Goal: Transaction & Acquisition: Purchase product/service

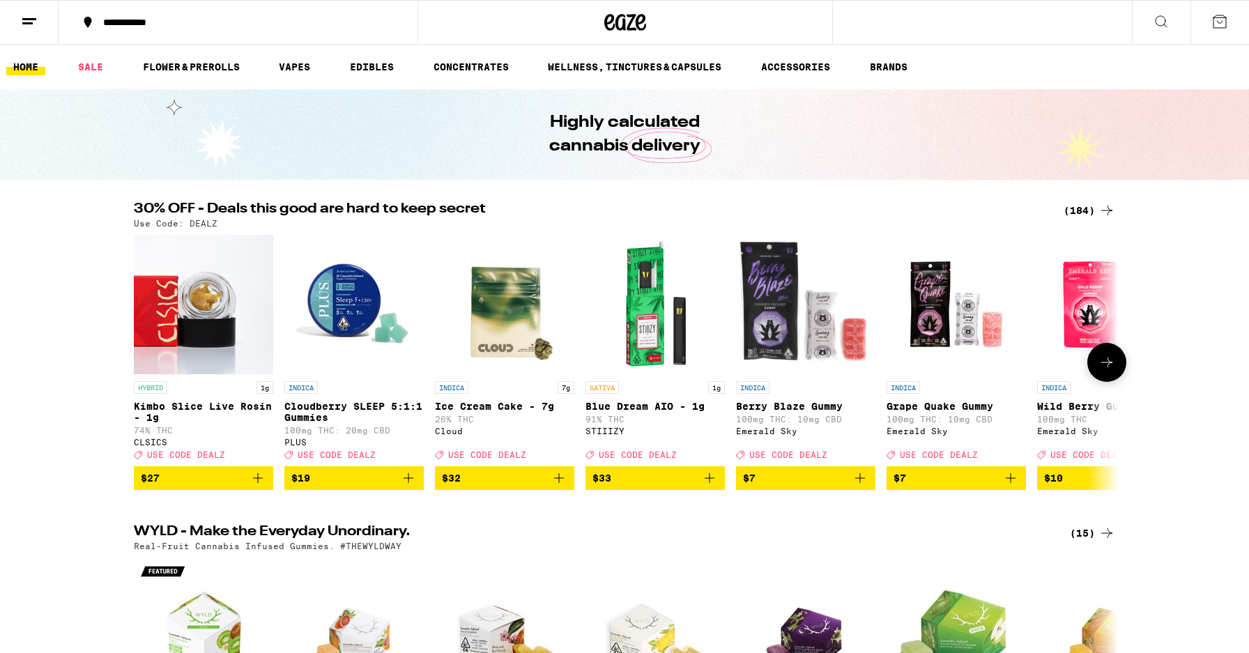
click at [1110, 363] on icon at bounding box center [1107, 362] width 17 height 17
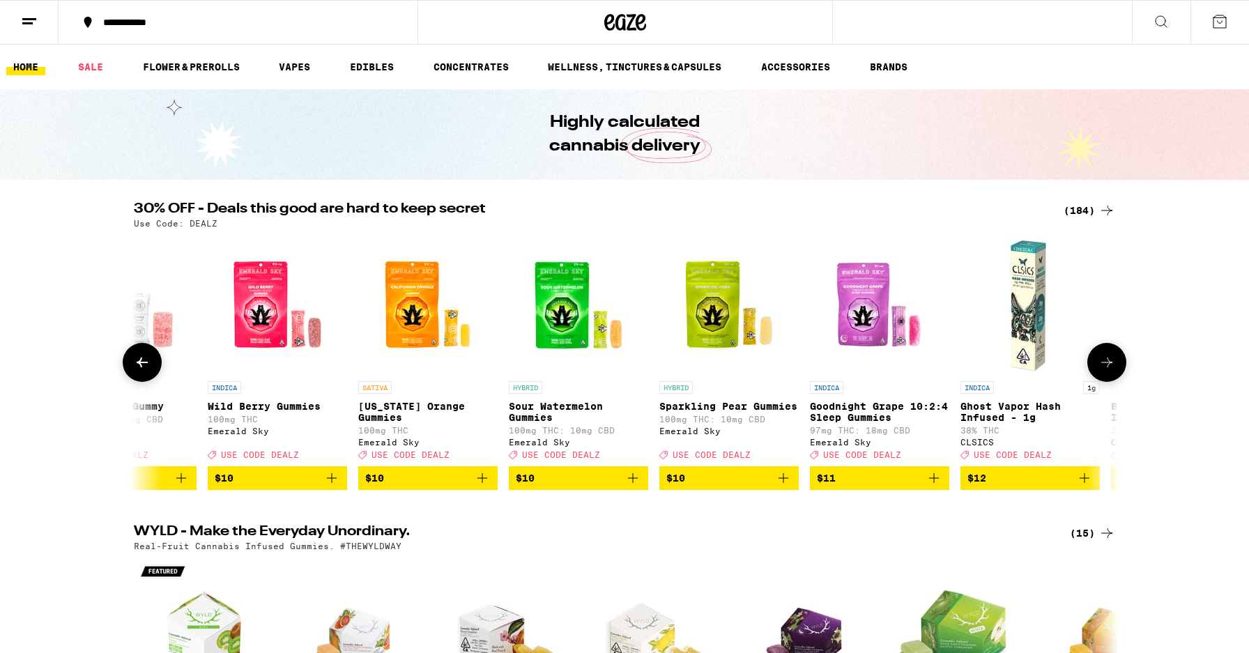
click at [1110, 363] on icon at bounding box center [1107, 362] width 17 height 17
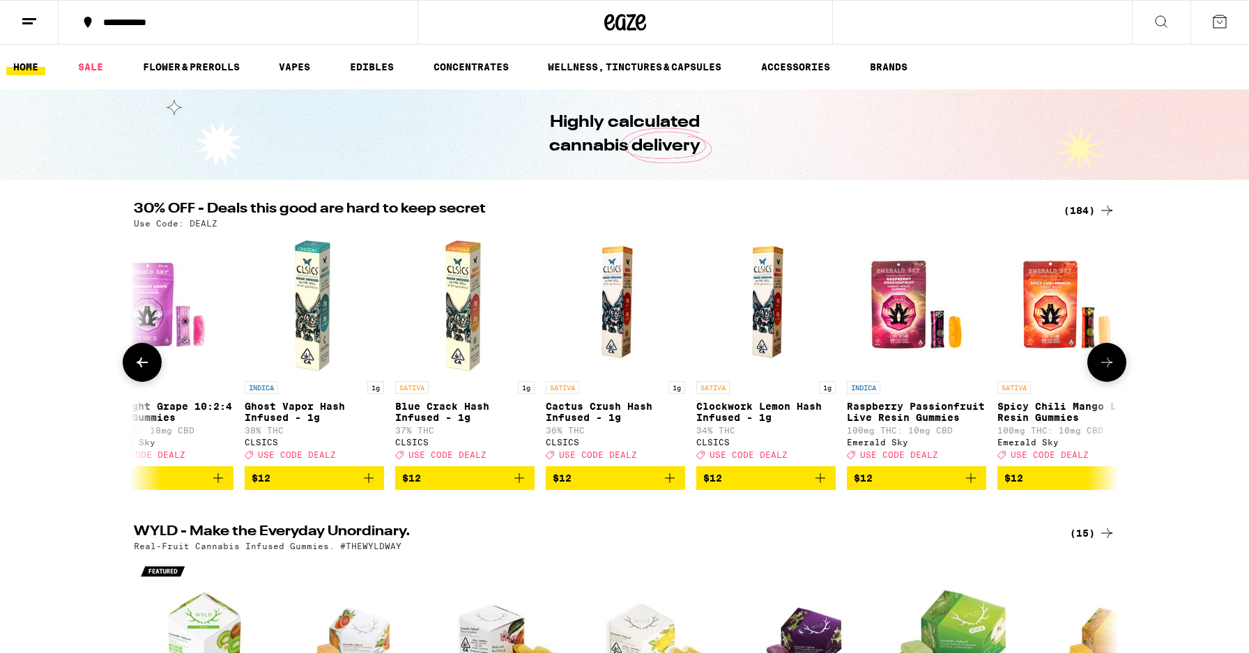
scroll to position [0, 1659]
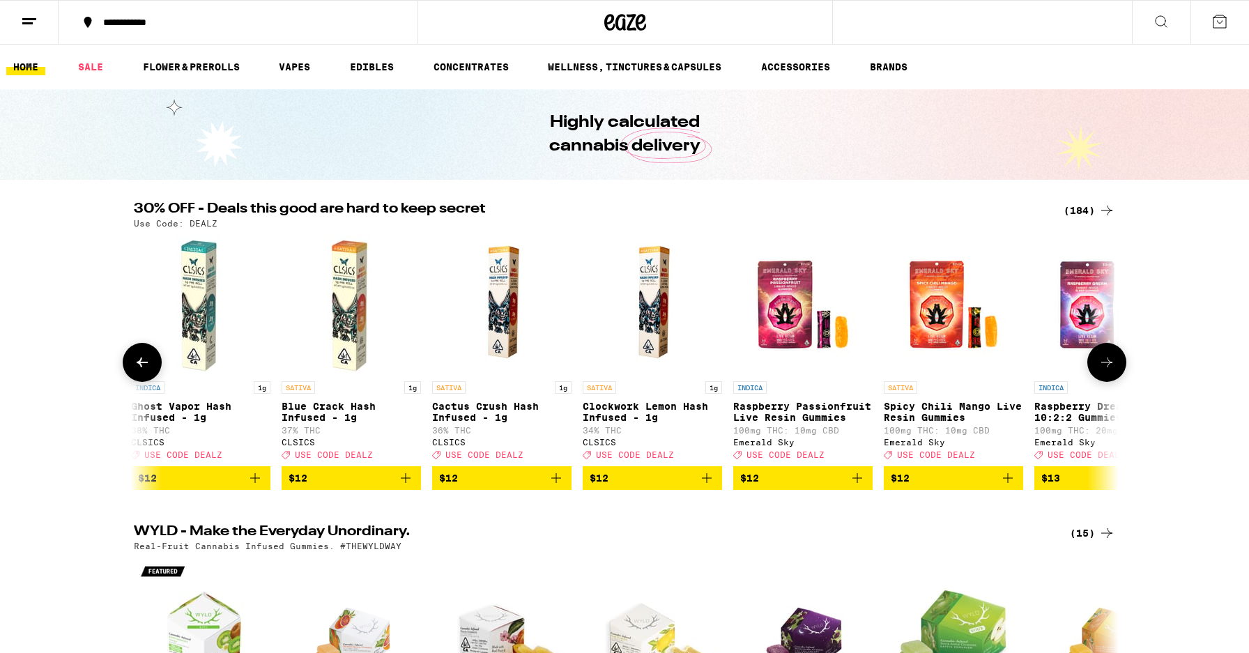
click at [1110, 363] on icon at bounding box center [1107, 362] width 17 height 17
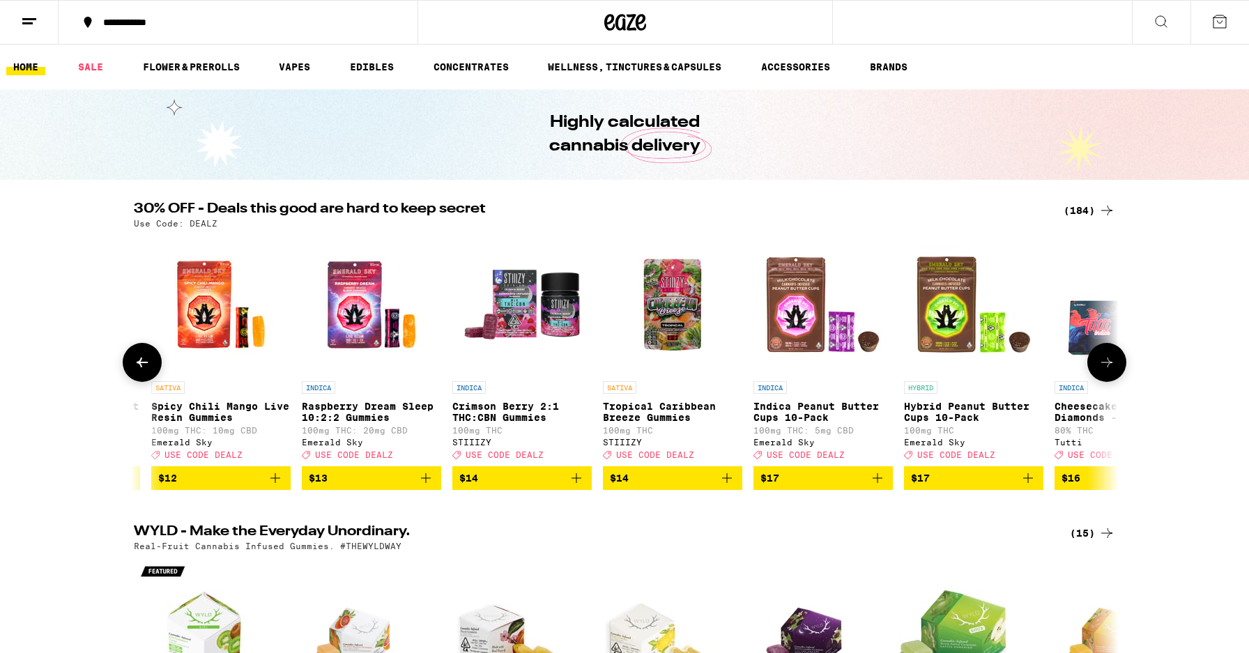
scroll to position [0, 2489]
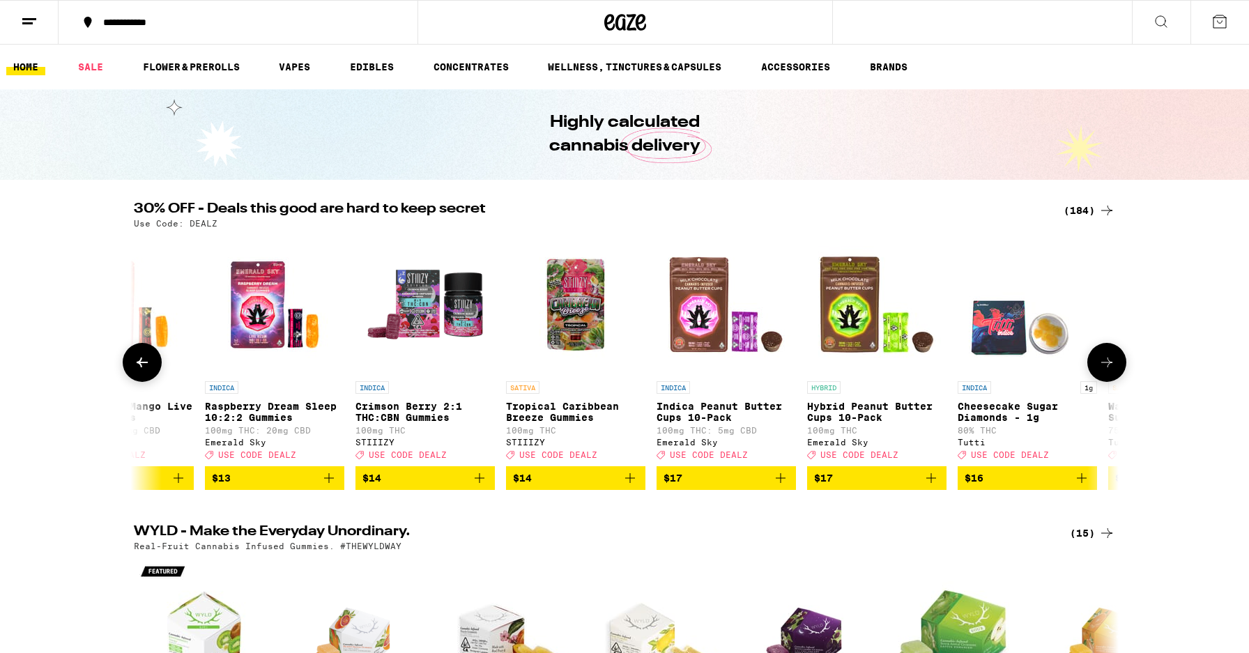
click at [1110, 363] on icon at bounding box center [1107, 362] width 17 height 17
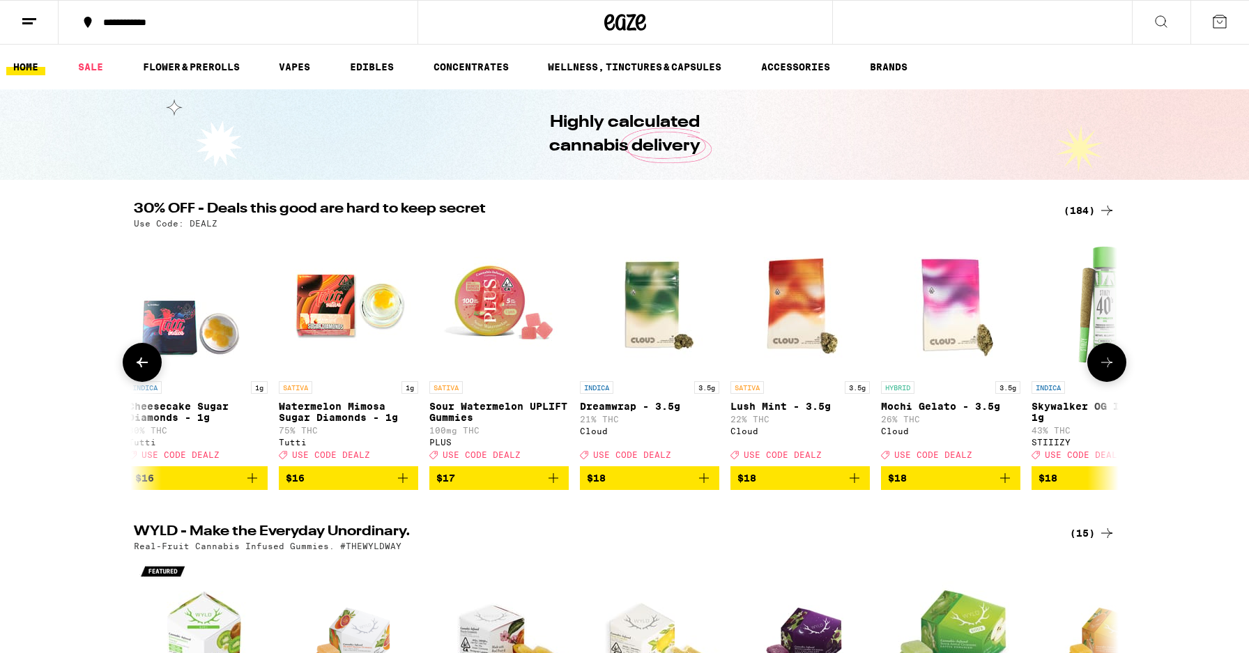
click at [1110, 363] on icon at bounding box center [1107, 362] width 17 height 17
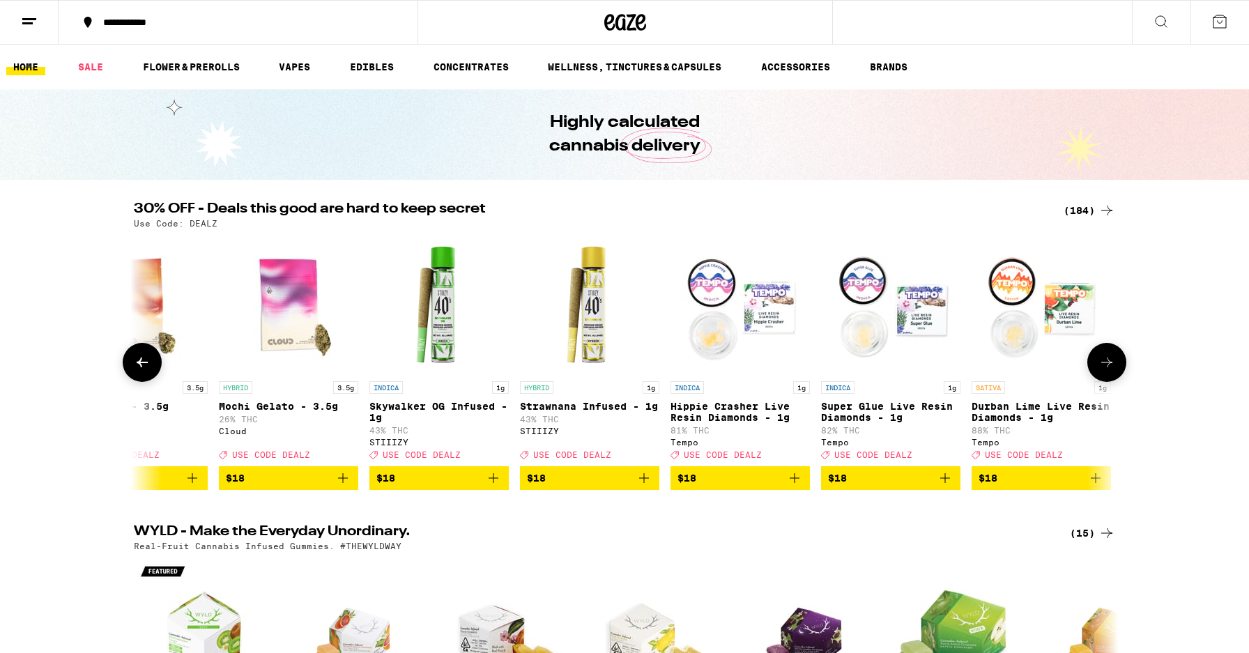
scroll to position [0, 4148]
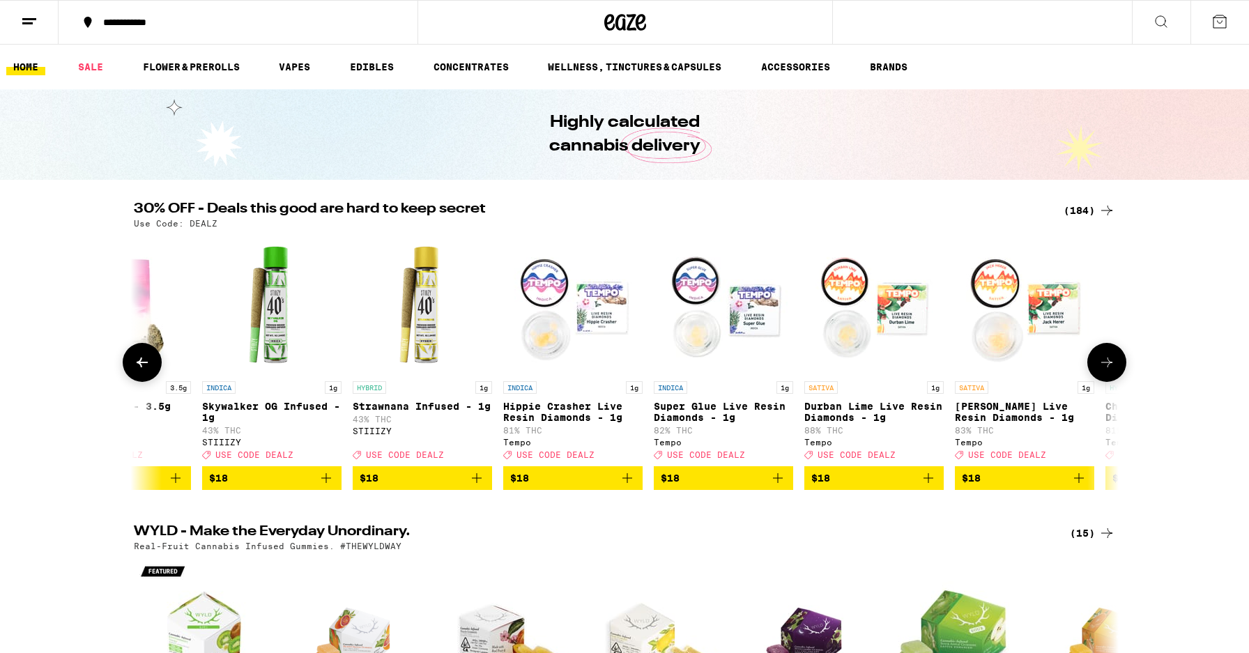
click at [1110, 363] on icon at bounding box center [1107, 362] width 17 height 17
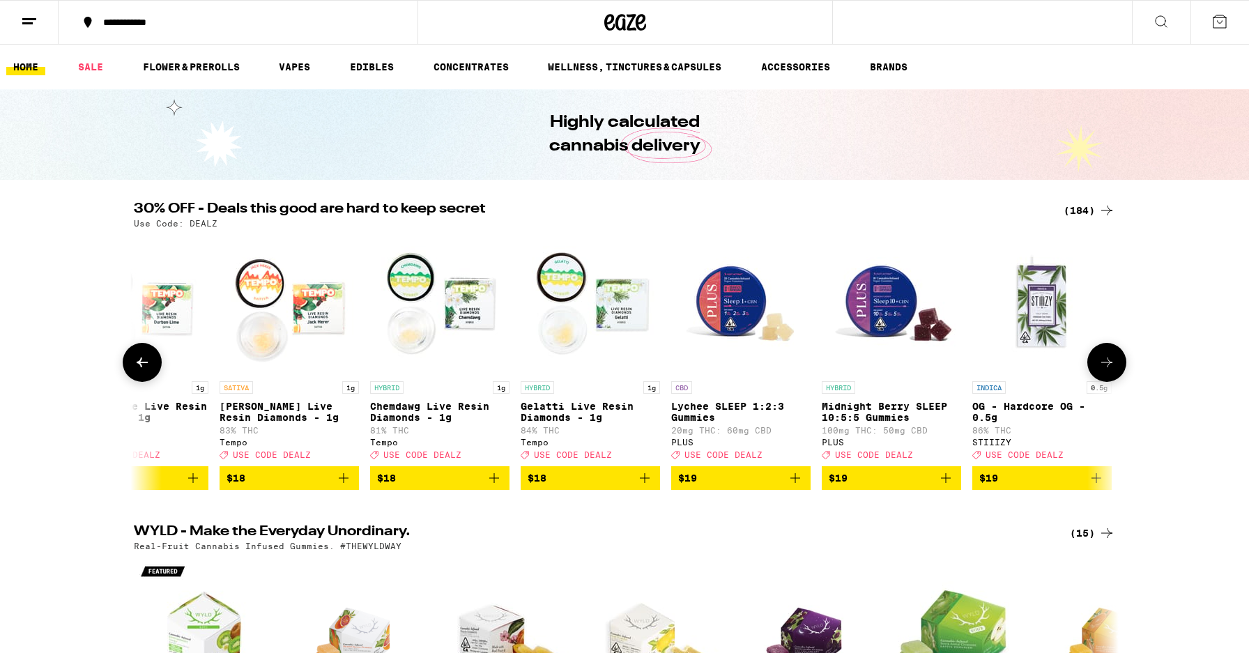
scroll to position [0, 4978]
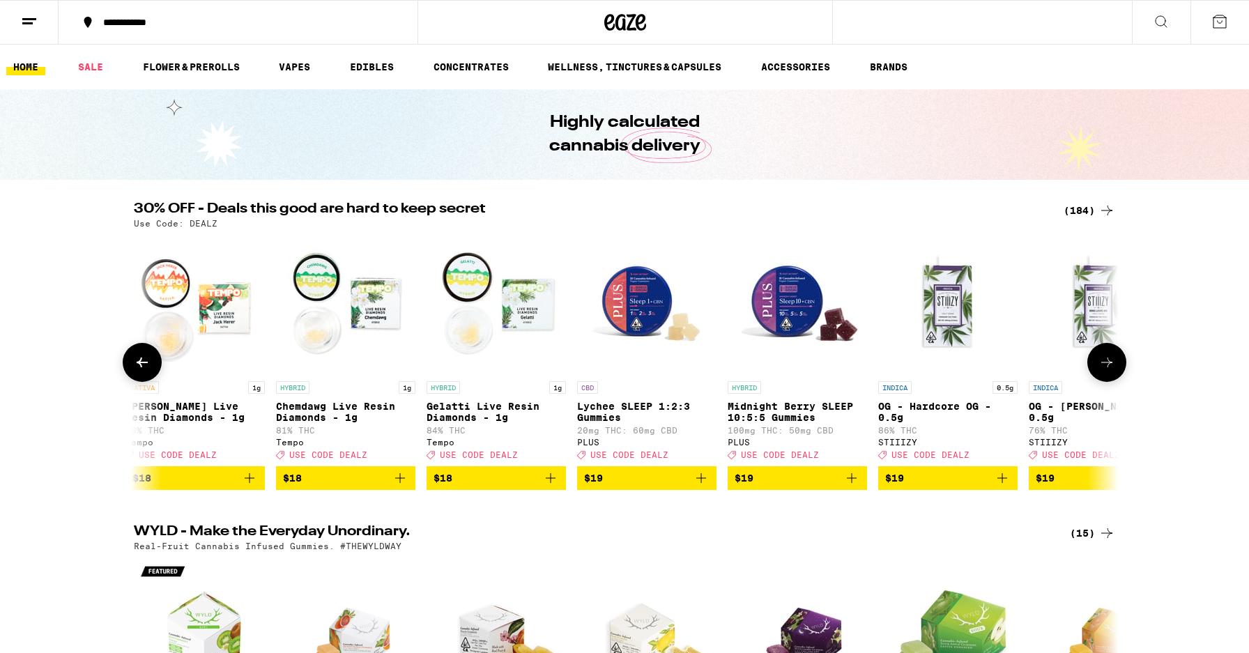
click at [1110, 363] on icon at bounding box center [1107, 362] width 17 height 17
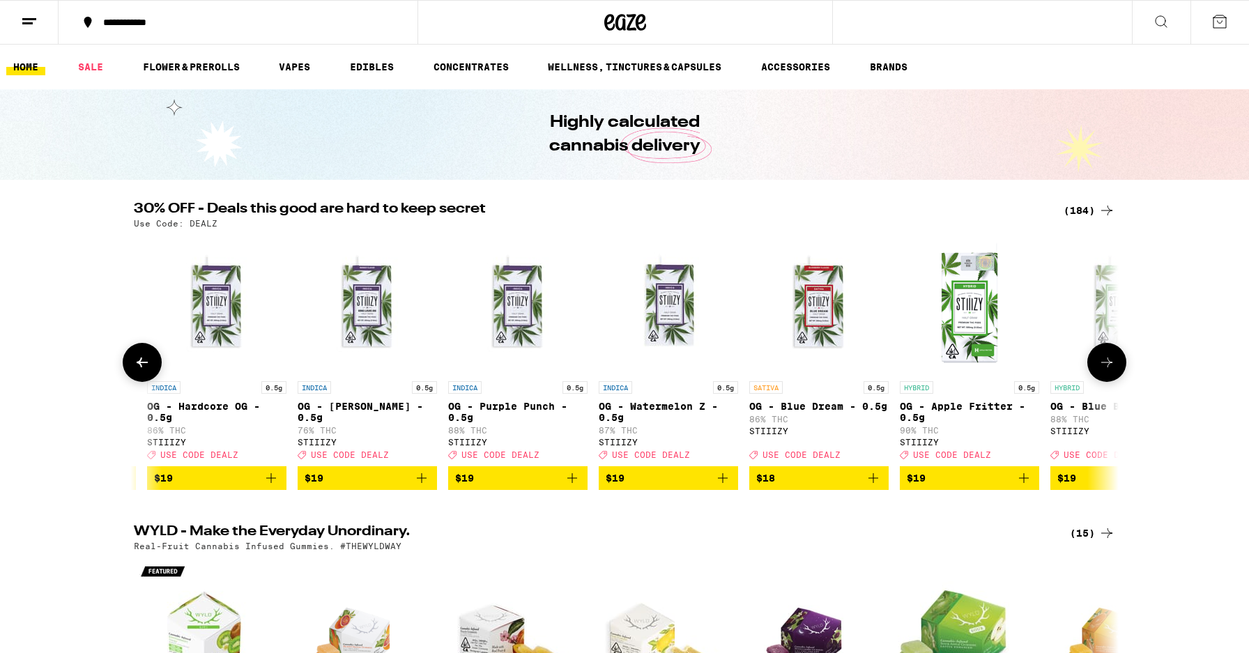
scroll to position [0, 5808]
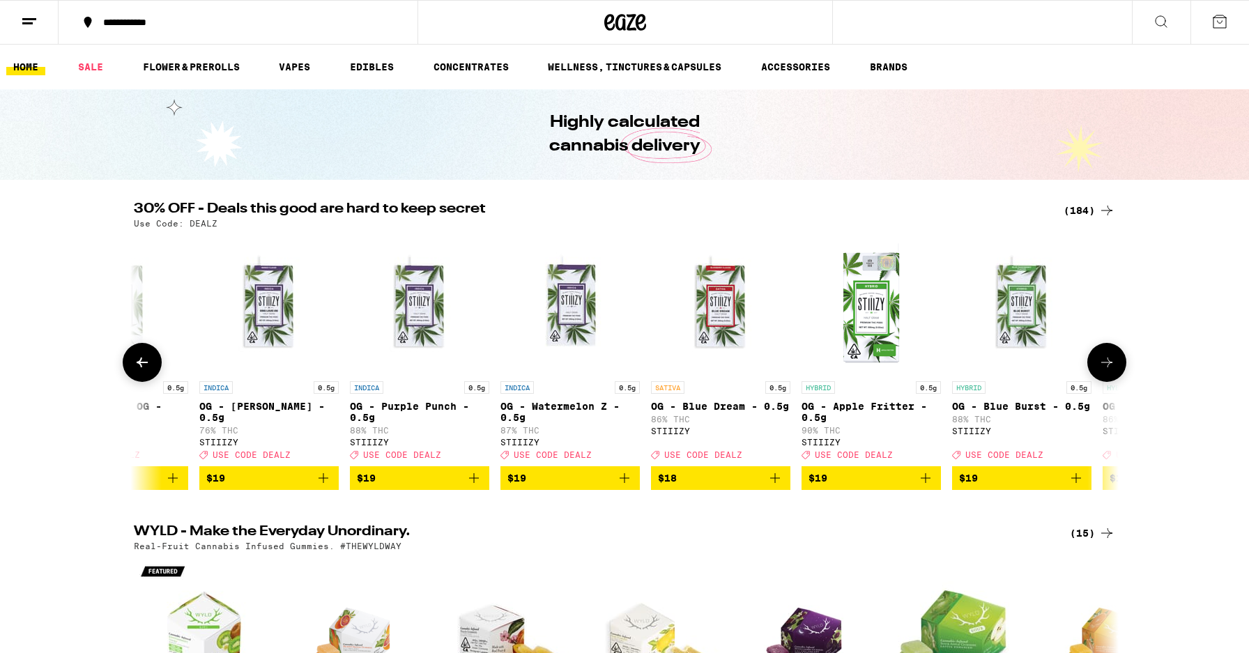
click at [1110, 364] on icon at bounding box center [1107, 362] width 17 height 17
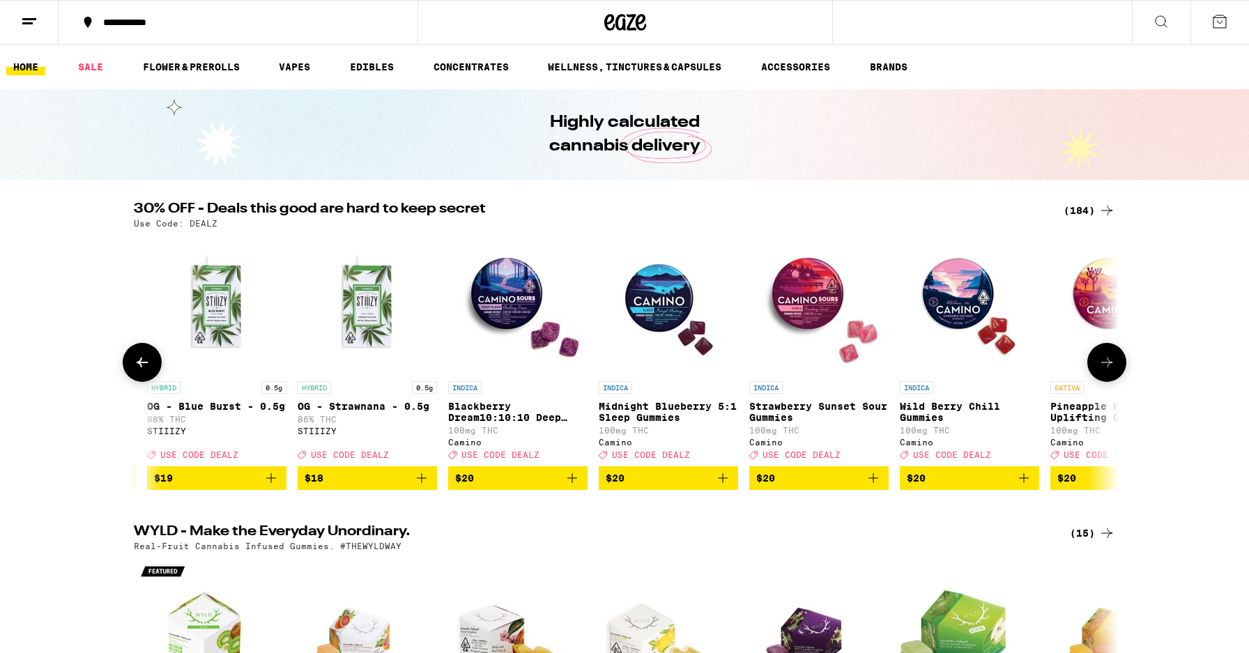
scroll to position [0, 6637]
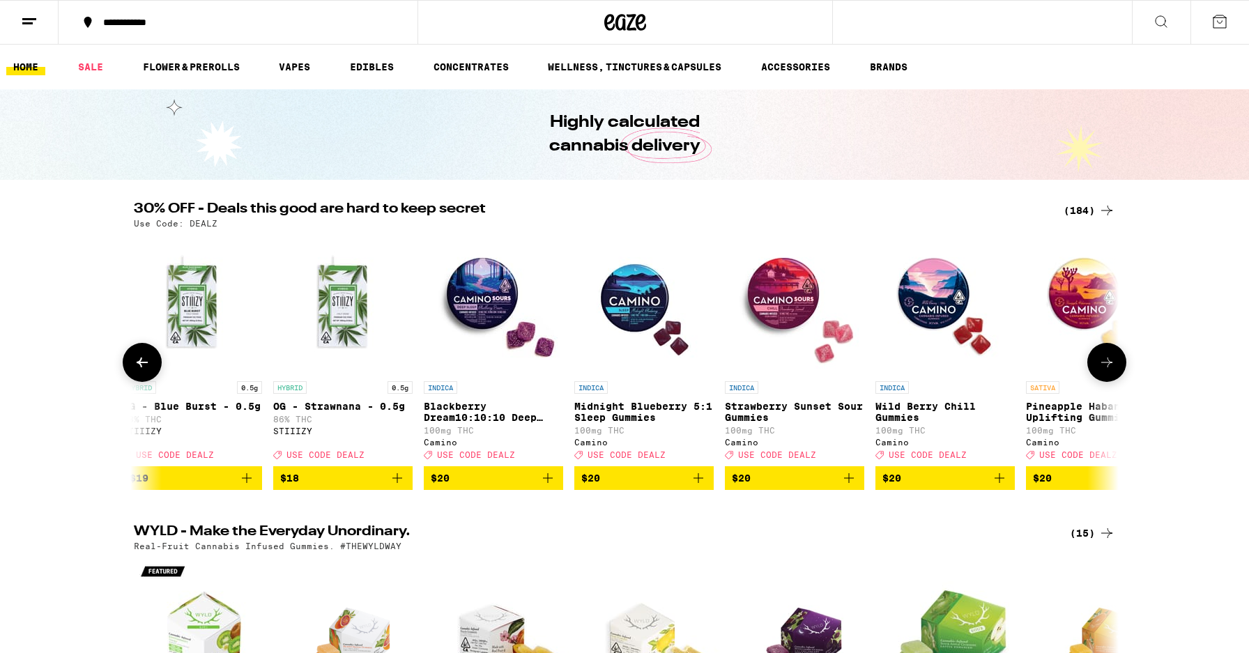
click at [1110, 364] on icon at bounding box center [1107, 362] width 17 height 17
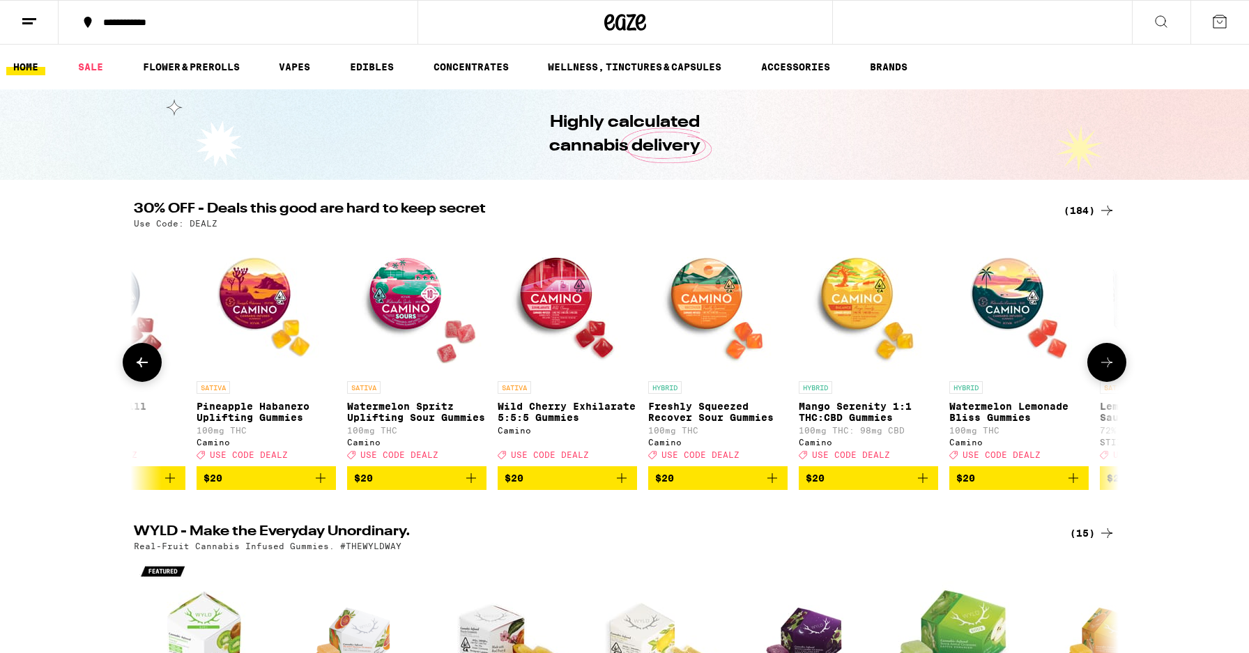
click at [1110, 364] on icon at bounding box center [1107, 362] width 17 height 17
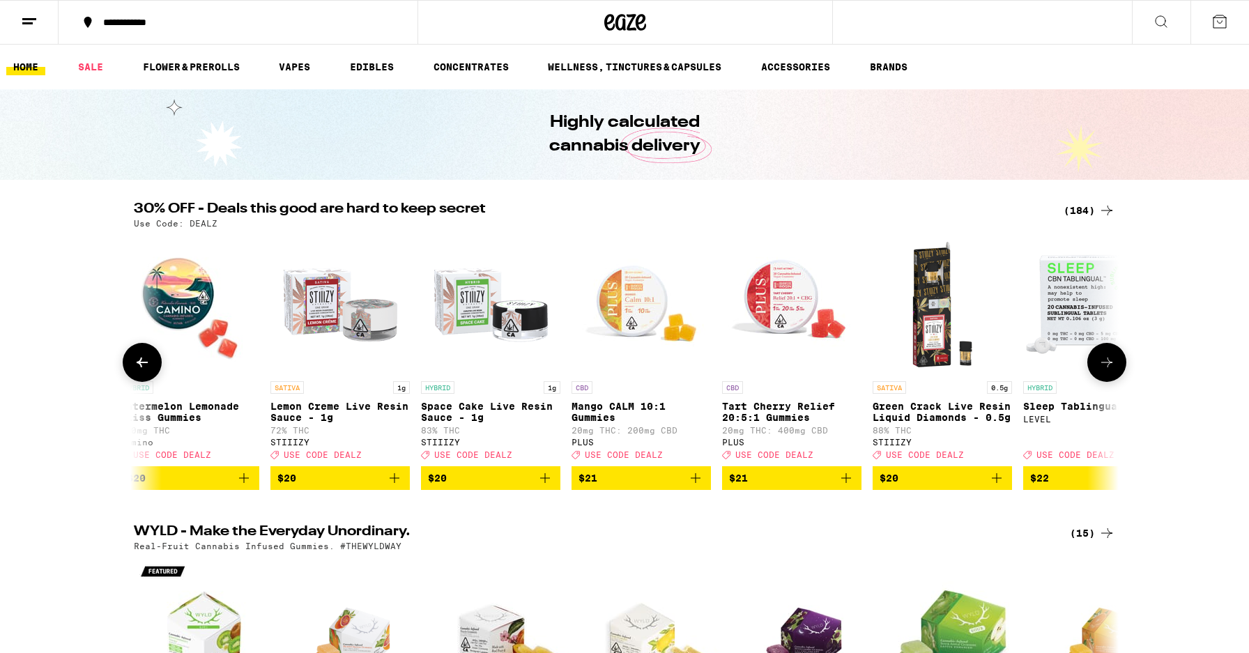
click at [1109, 365] on icon at bounding box center [1107, 362] width 17 height 17
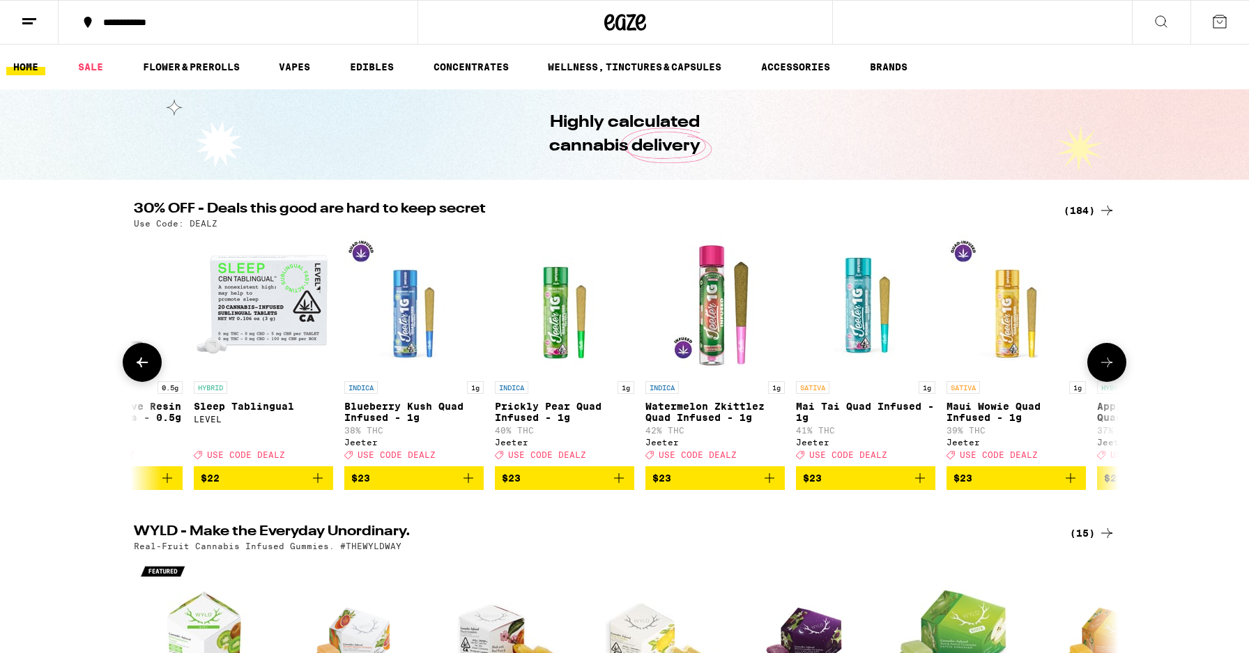
click at [1109, 365] on icon at bounding box center [1107, 362] width 17 height 17
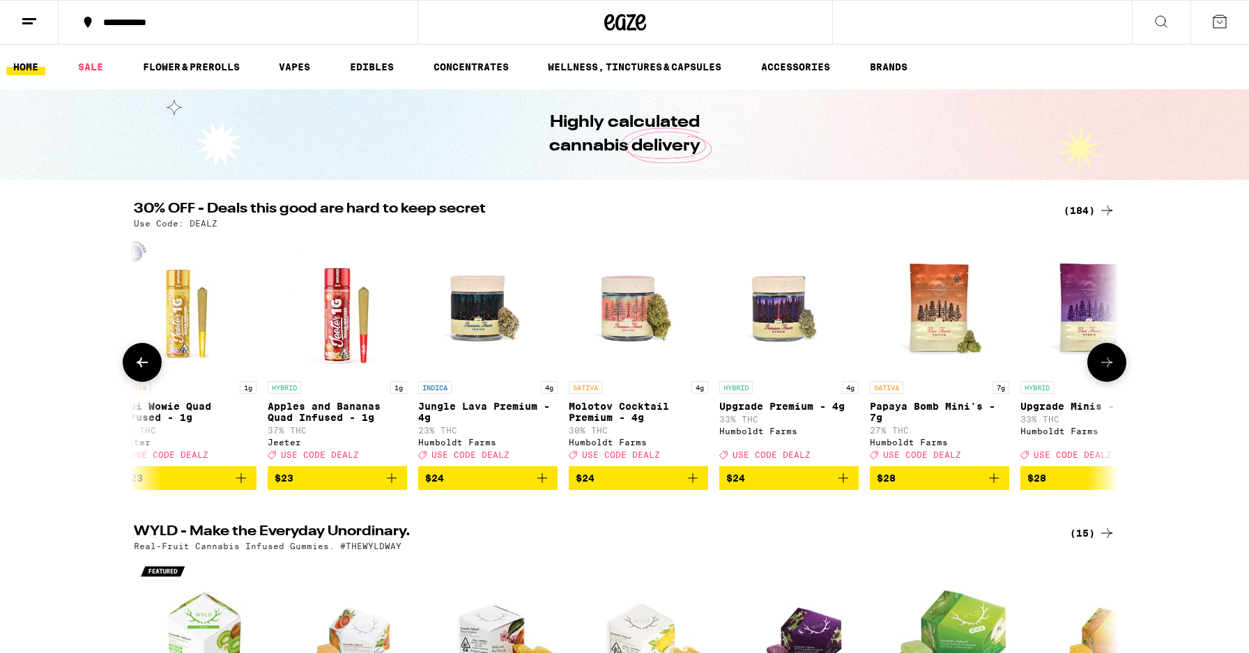
click at [1109, 365] on icon at bounding box center [1107, 362] width 17 height 17
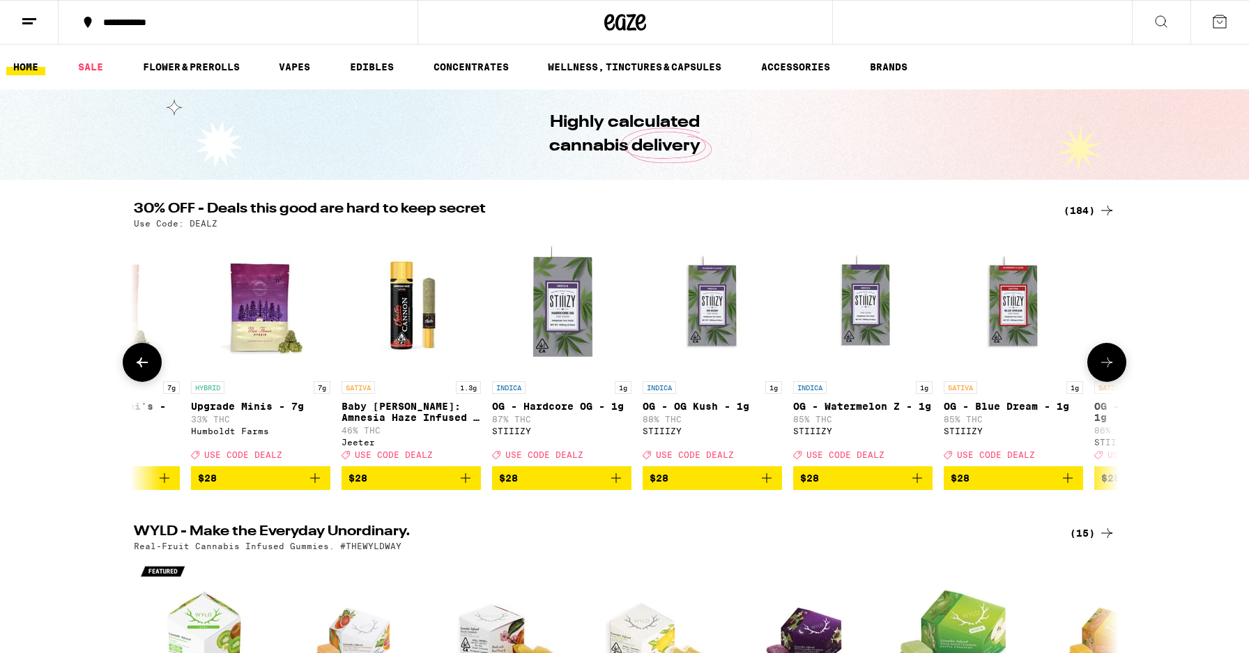
click at [1109, 365] on icon at bounding box center [1107, 362] width 17 height 17
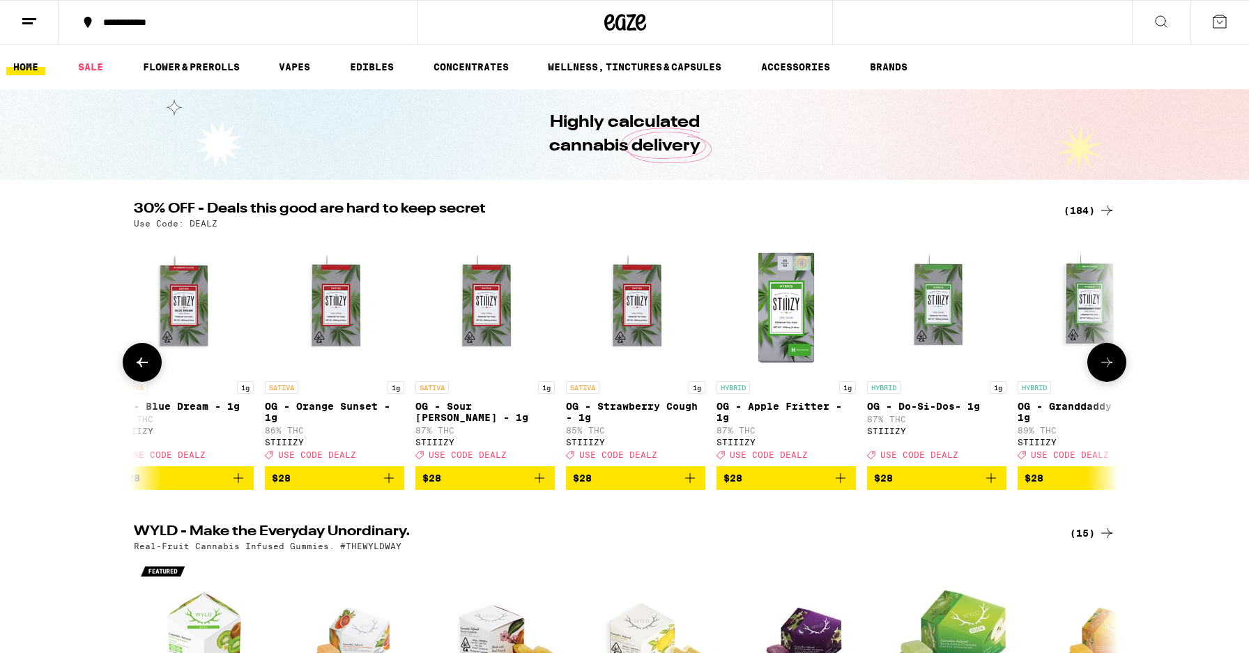
click at [1109, 365] on icon at bounding box center [1107, 362] width 17 height 17
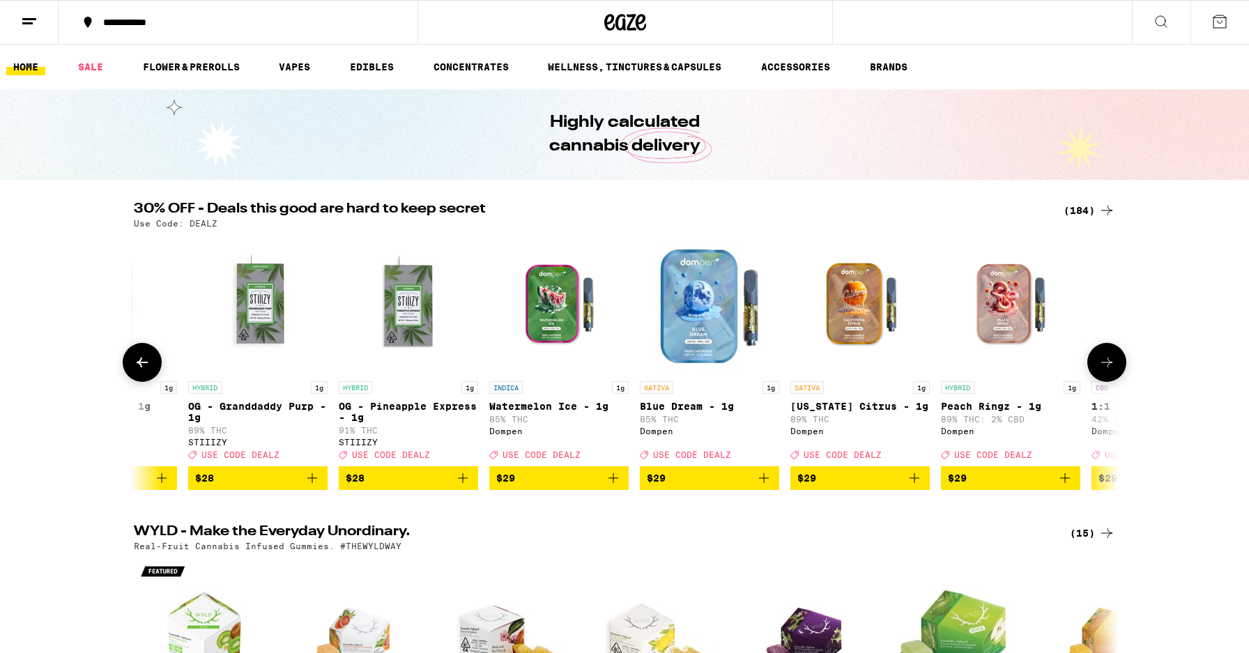
click at [1109, 365] on icon at bounding box center [1107, 362] width 17 height 17
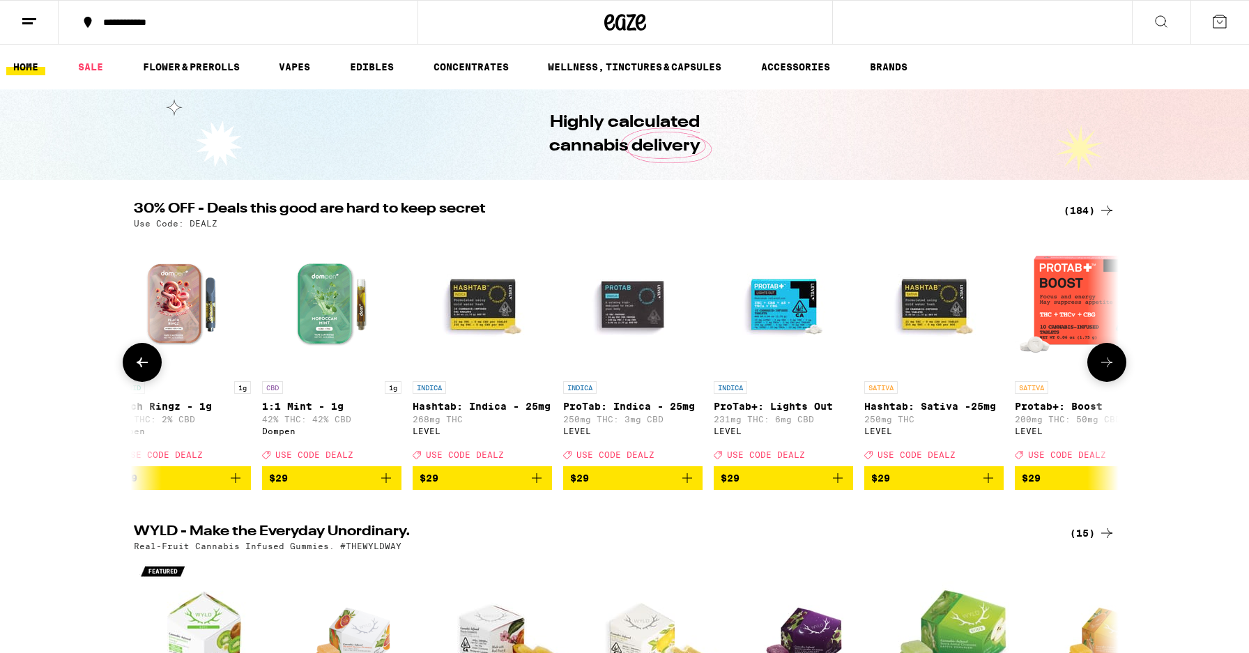
click at [1109, 365] on icon at bounding box center [1107, 362] width 17 height 17
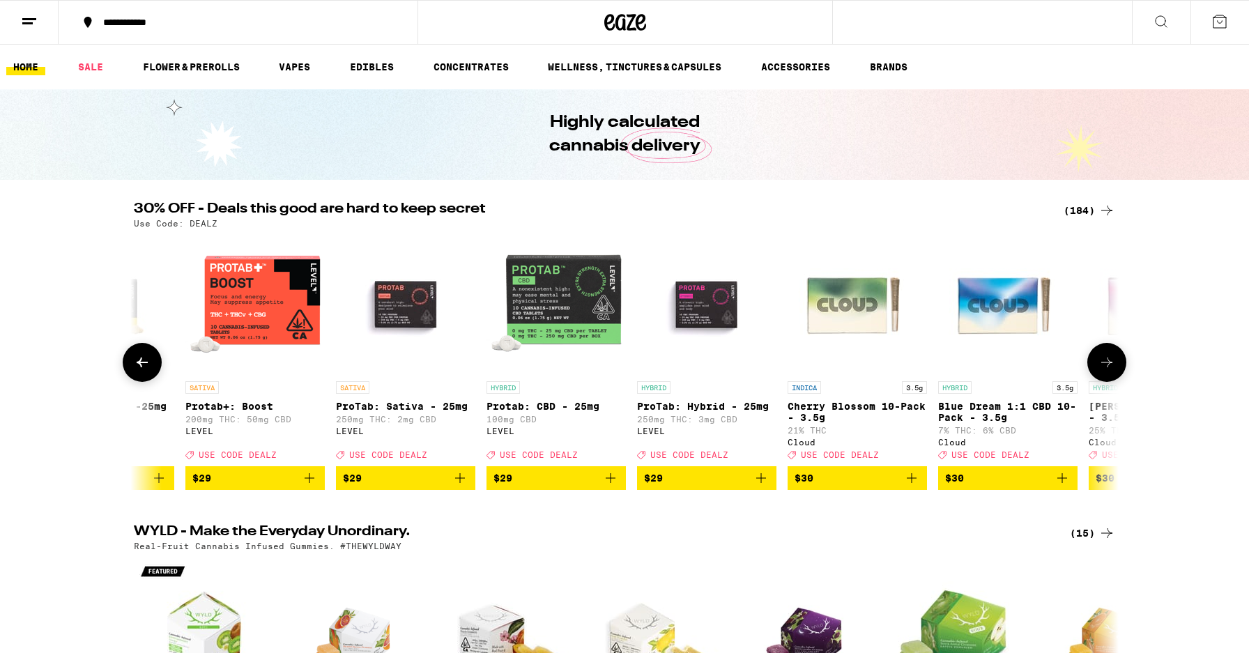
click at [1109, 366] on icon at bounding box center [1107, 362] width 17 height 17
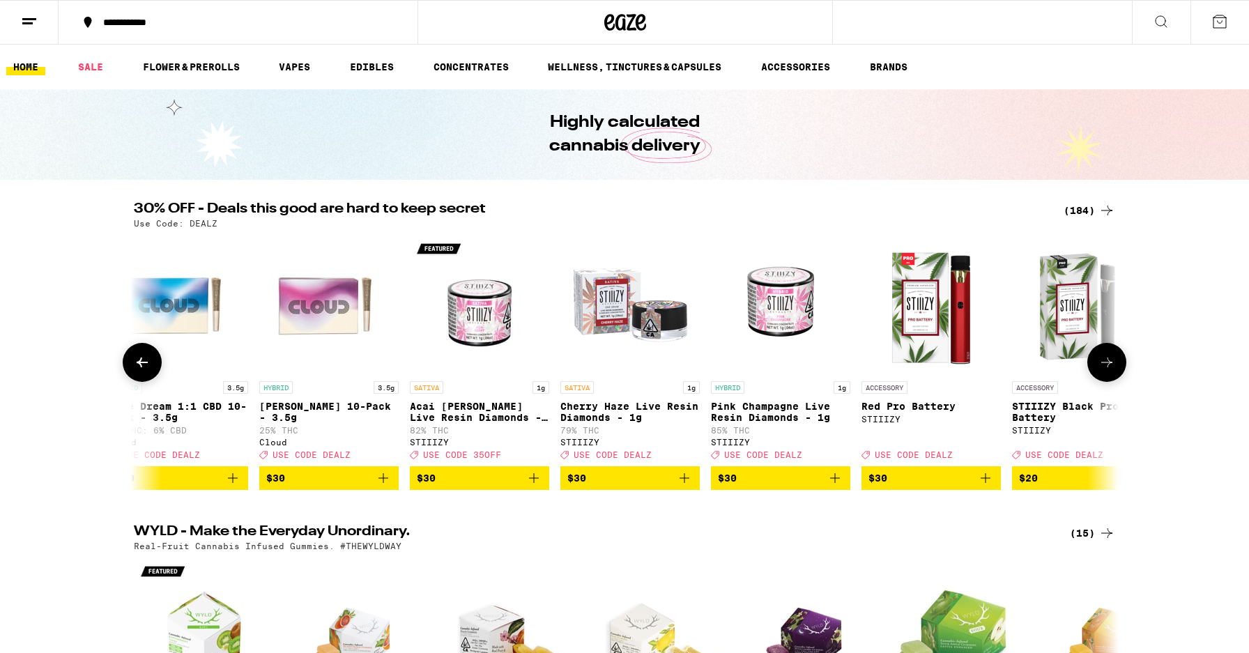
click at [1109, 366] on icon at bounding box center [1107, 362] width 17 height 17
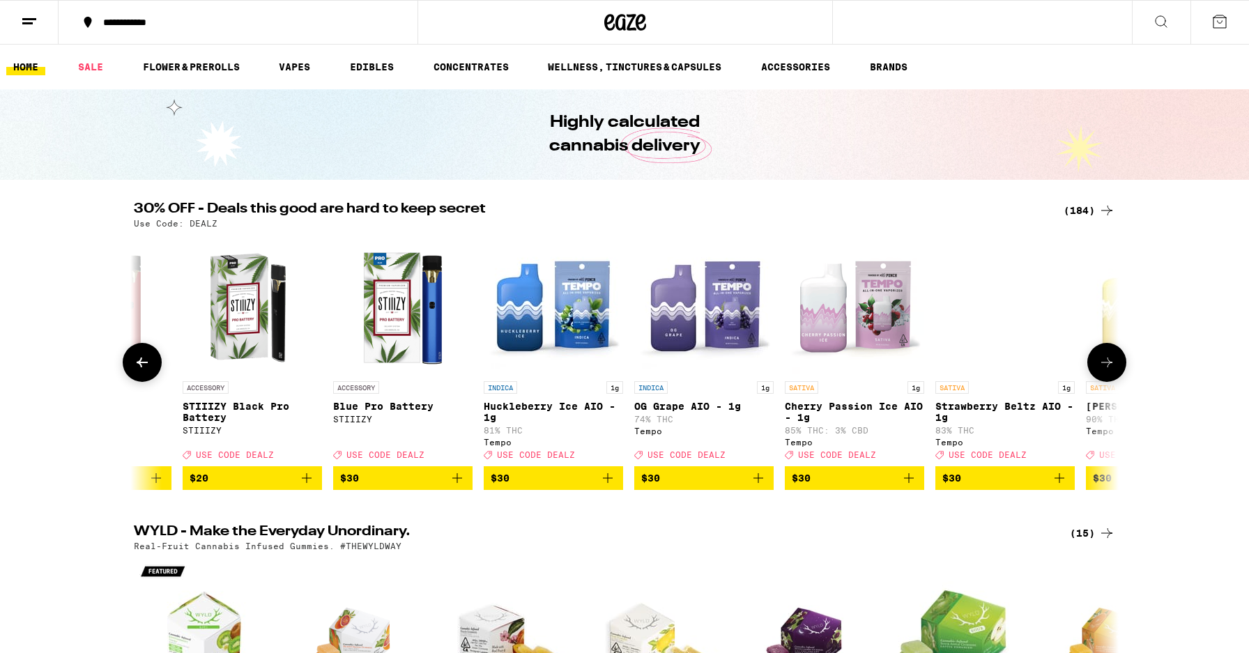
click at [1109, 366] on icon at bounding box center [1107, 362] width 17 height 17
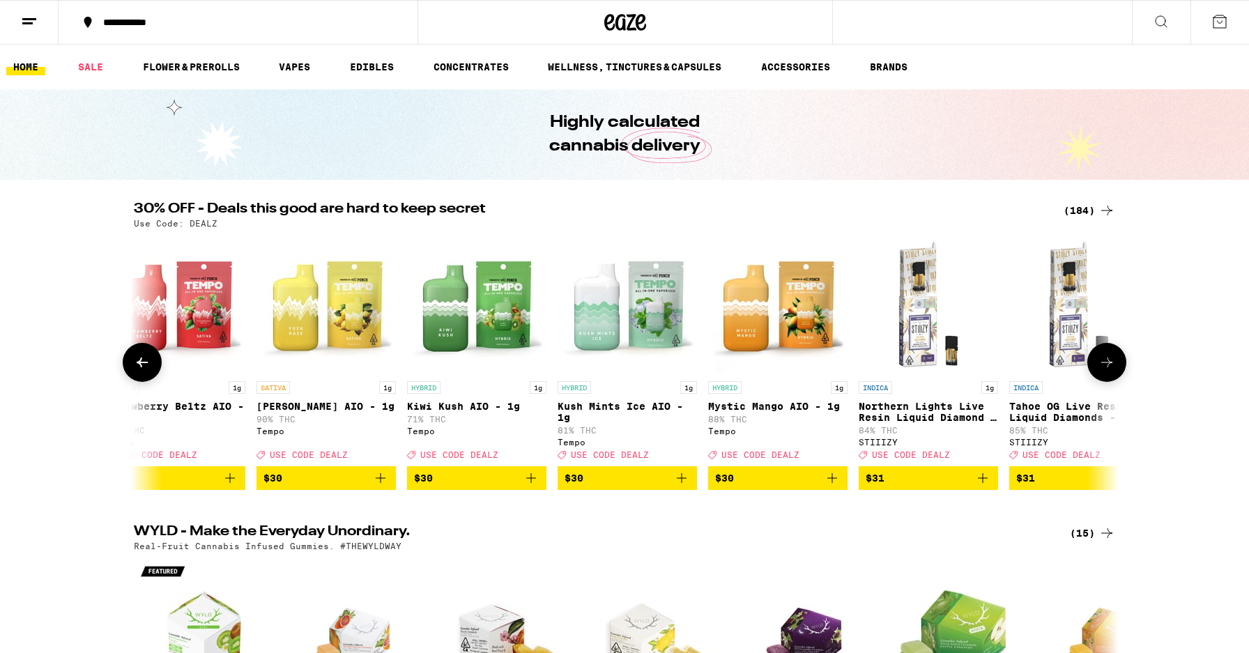
click at [1109, 366] on icon at bounding box center [1107, 362] width 17 height 17
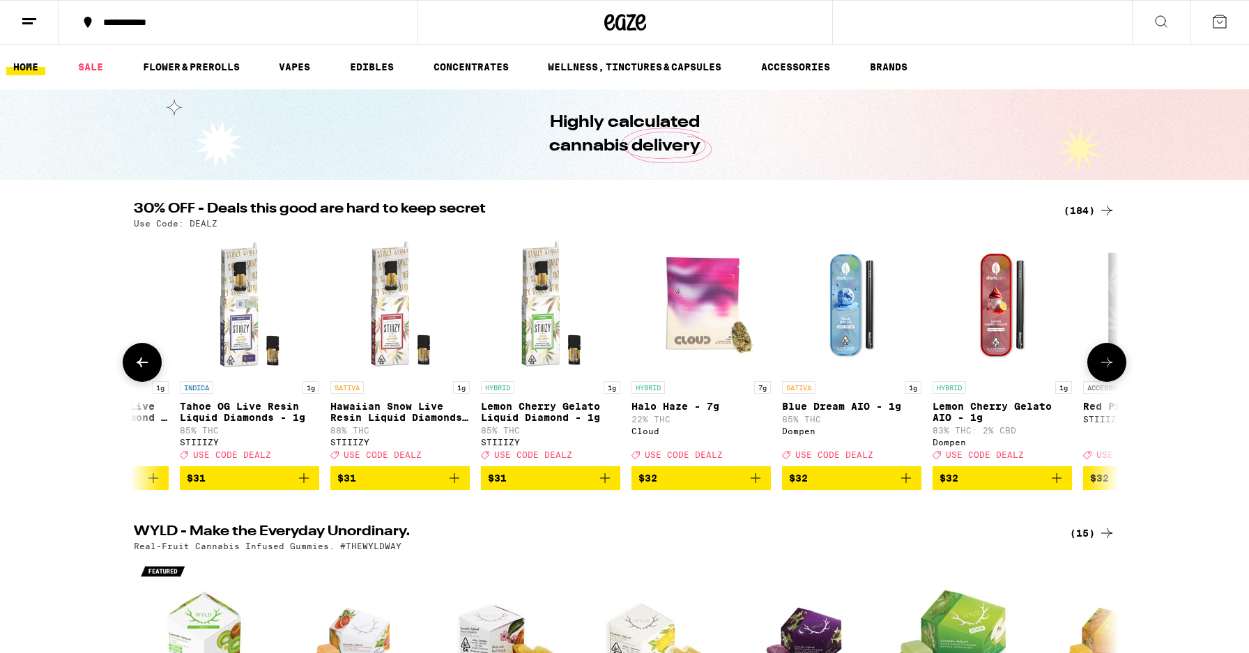
click at [1109, 366] on icon at bounding box center [1107, 362] width 17 height 17
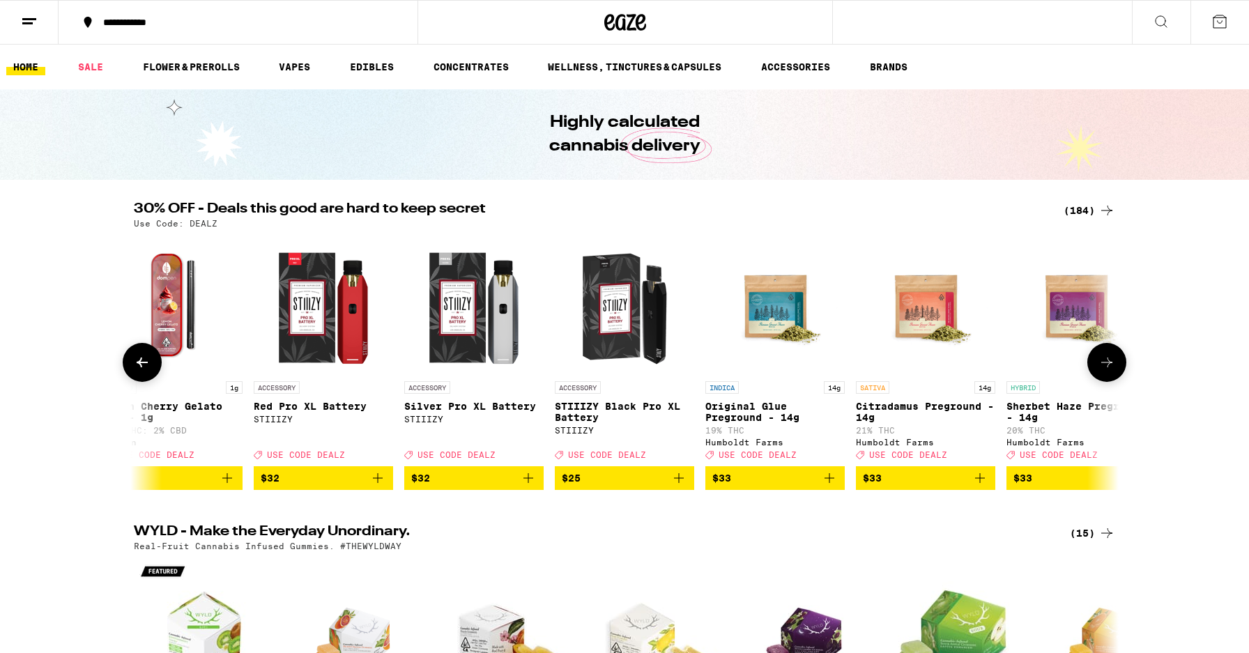
click at [1109, 366] on icon at bounding box center [1107, 362] width 17 height 17
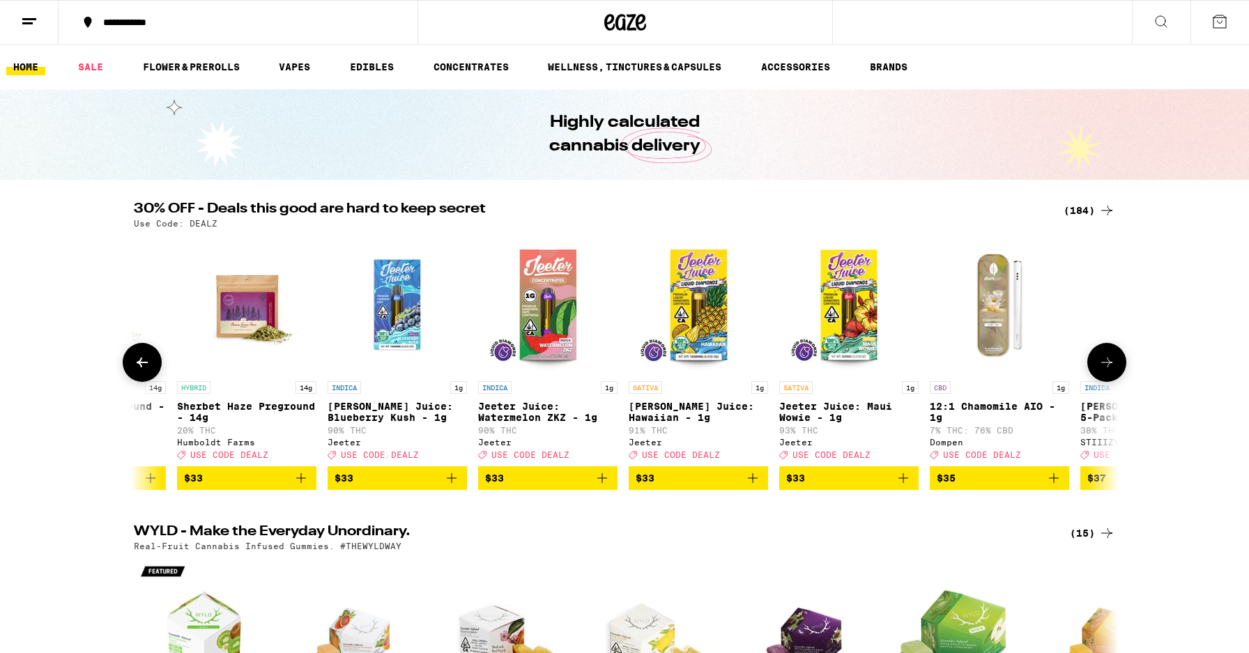
click at [1109, 366] on icon at bounding box center [1107, 362] width 17 height 17
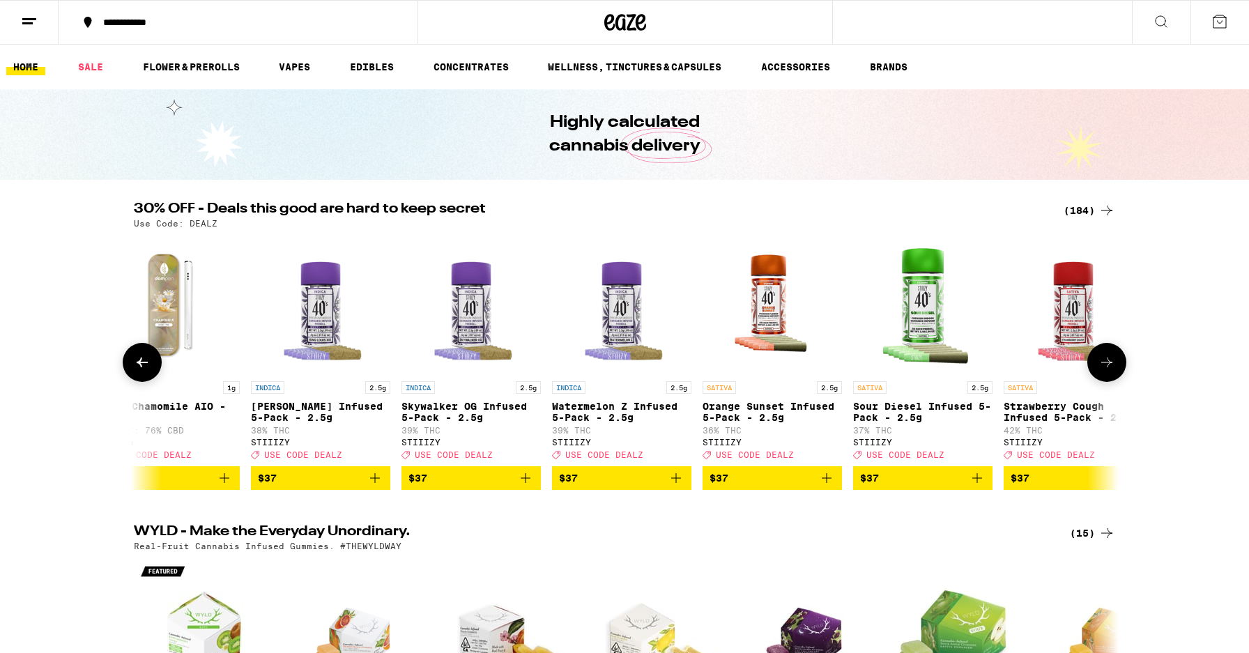
click at [1109, 366] on icon at bounding box center [1107, 362] width 17 height 17
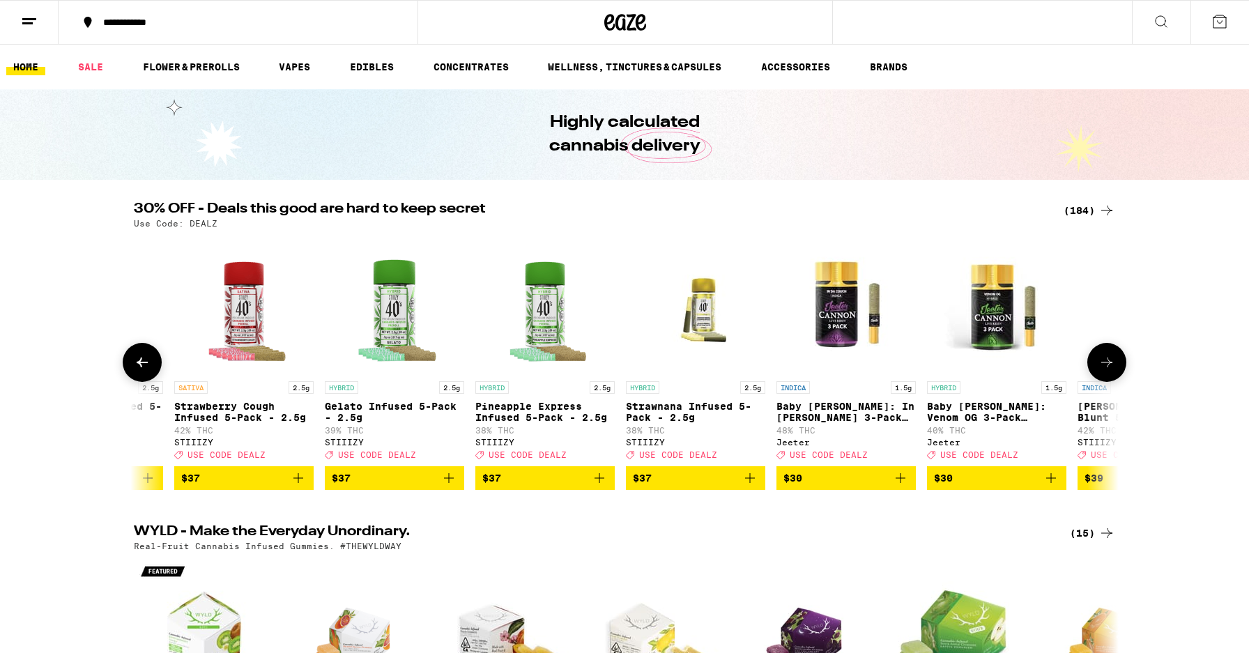
click at [1109, 366] on icon at bounding box center [1107, 362] width 17 height 17
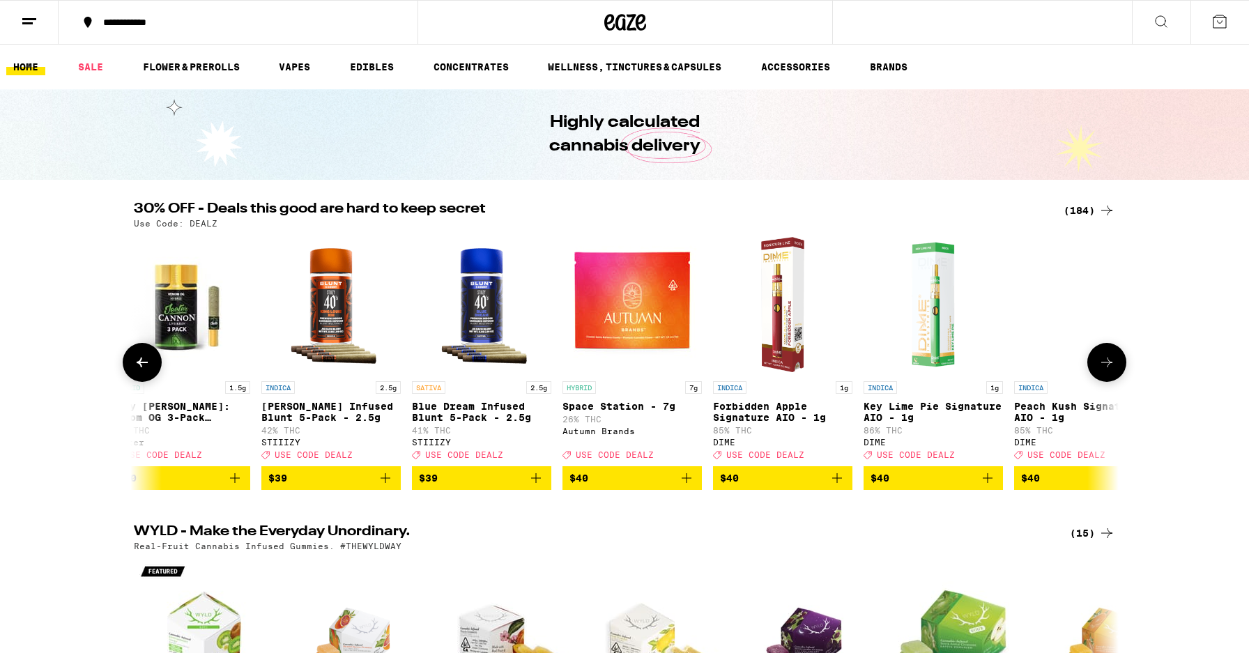
scroll to position [0, 21571]
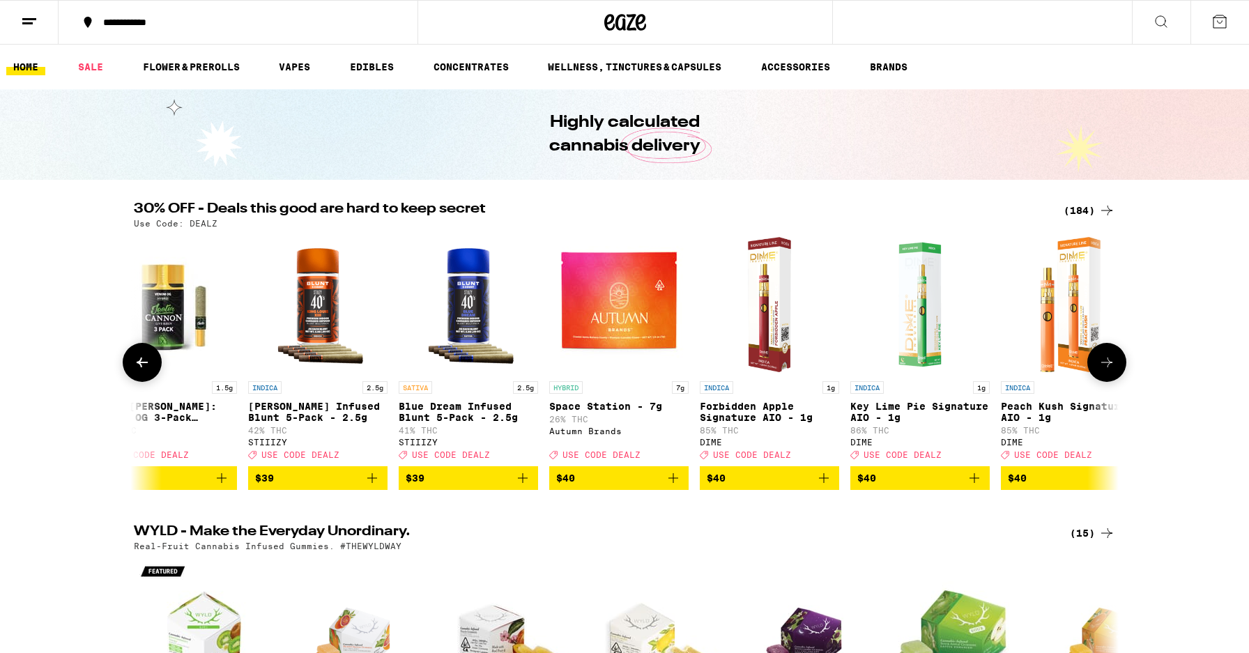
click at [1109, 367] on icon at bounding box center [1107, 362] width 17 height 17
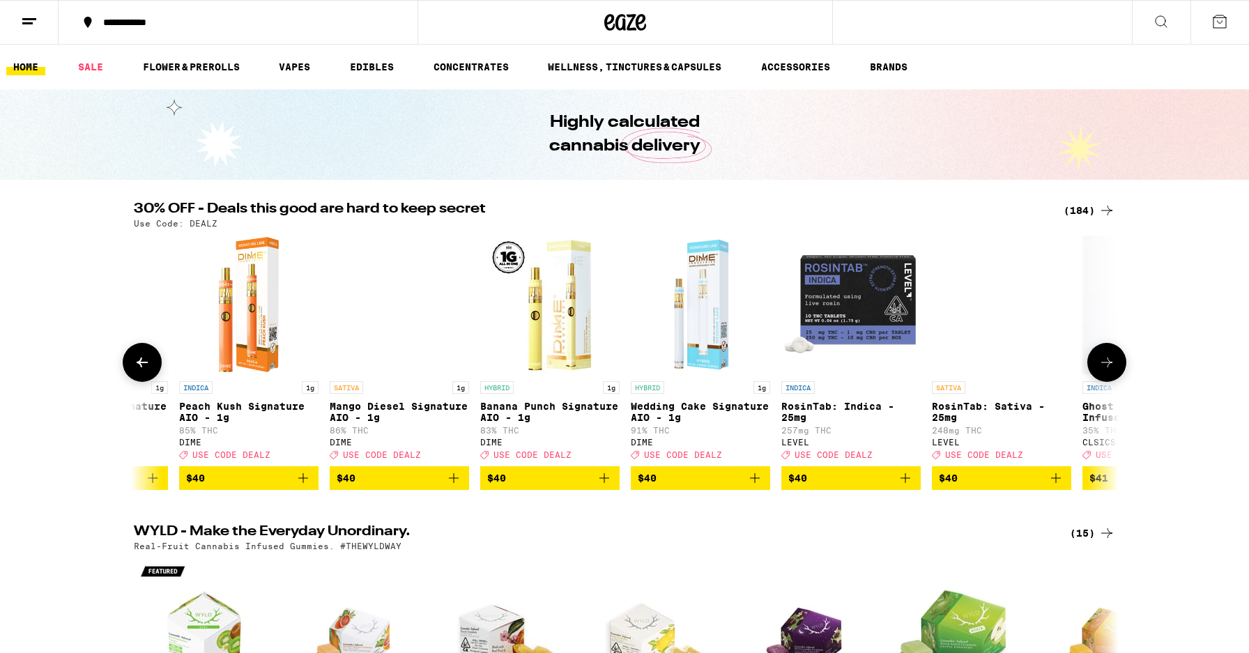
scroll to position [0, 22401]
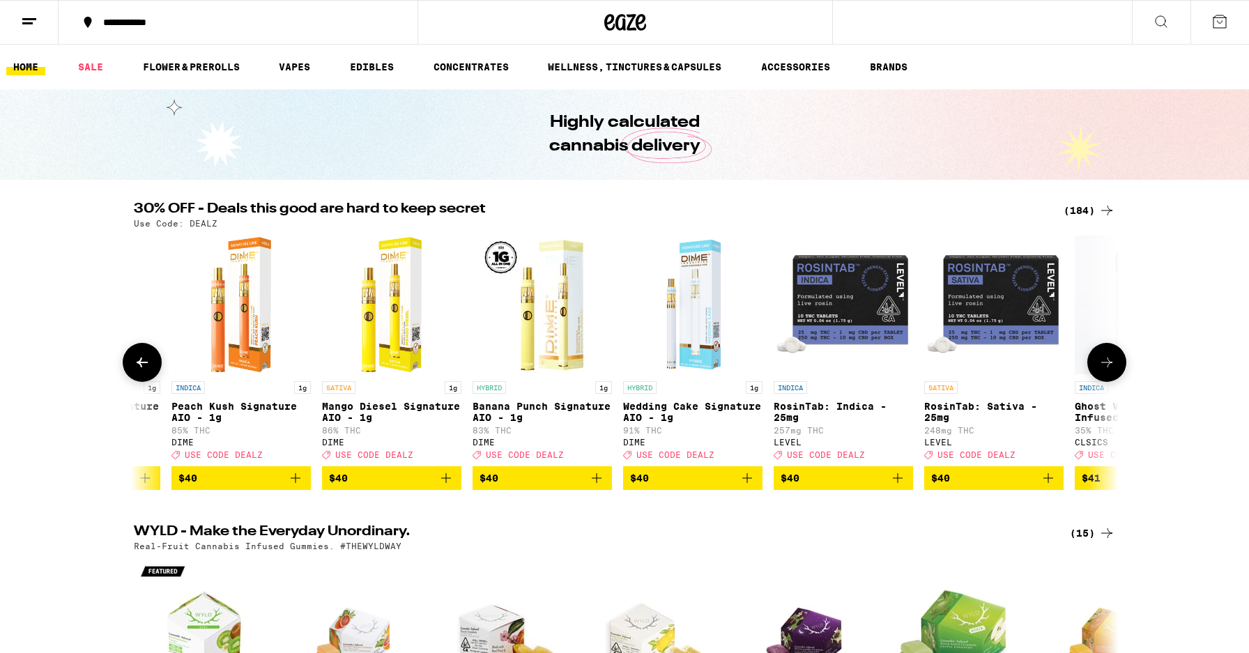
click at [1109, 367] on icon at bounding box center [1107, 363] width 11 height 10
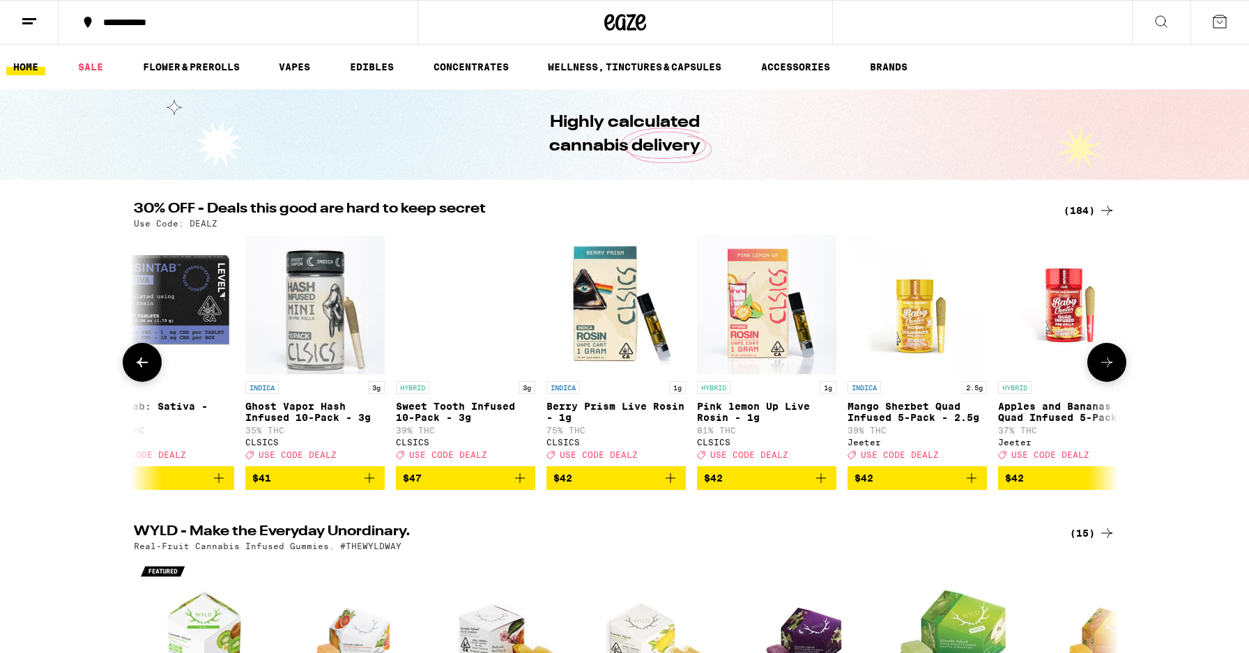
click at [1109, 367] on icon at bounding box center [1107, 363] width 11 height 10
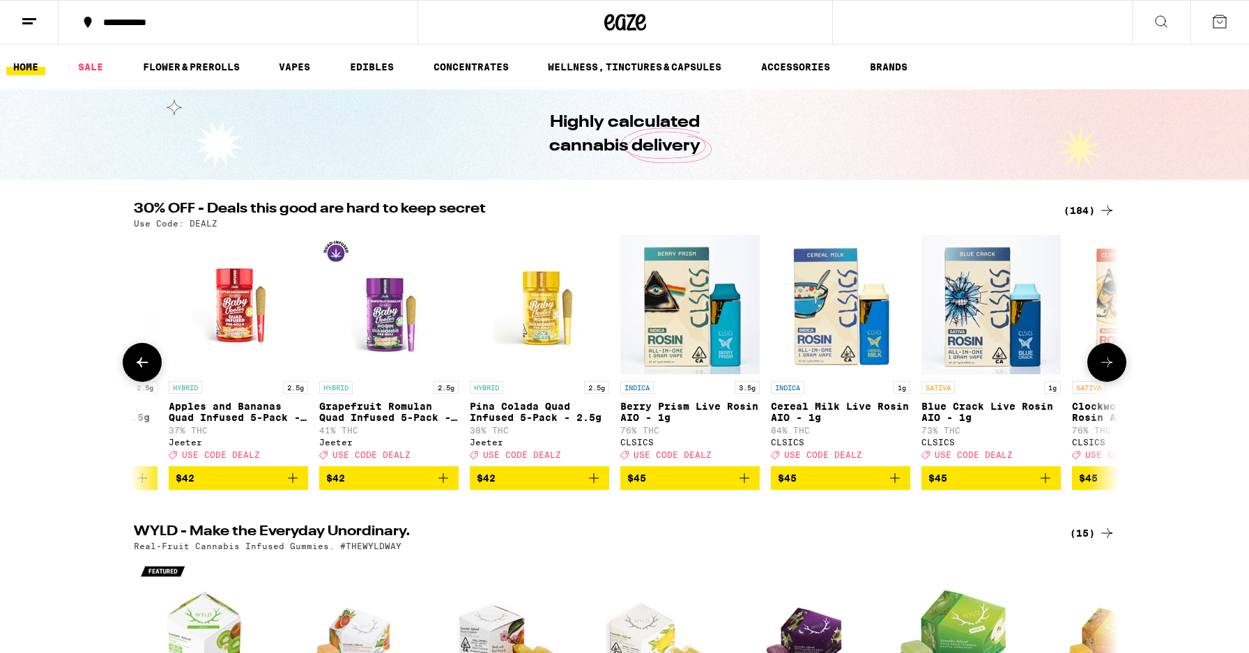
click at [1109, 368] on icon at bounding box center [1107, 362] width 17 height 17
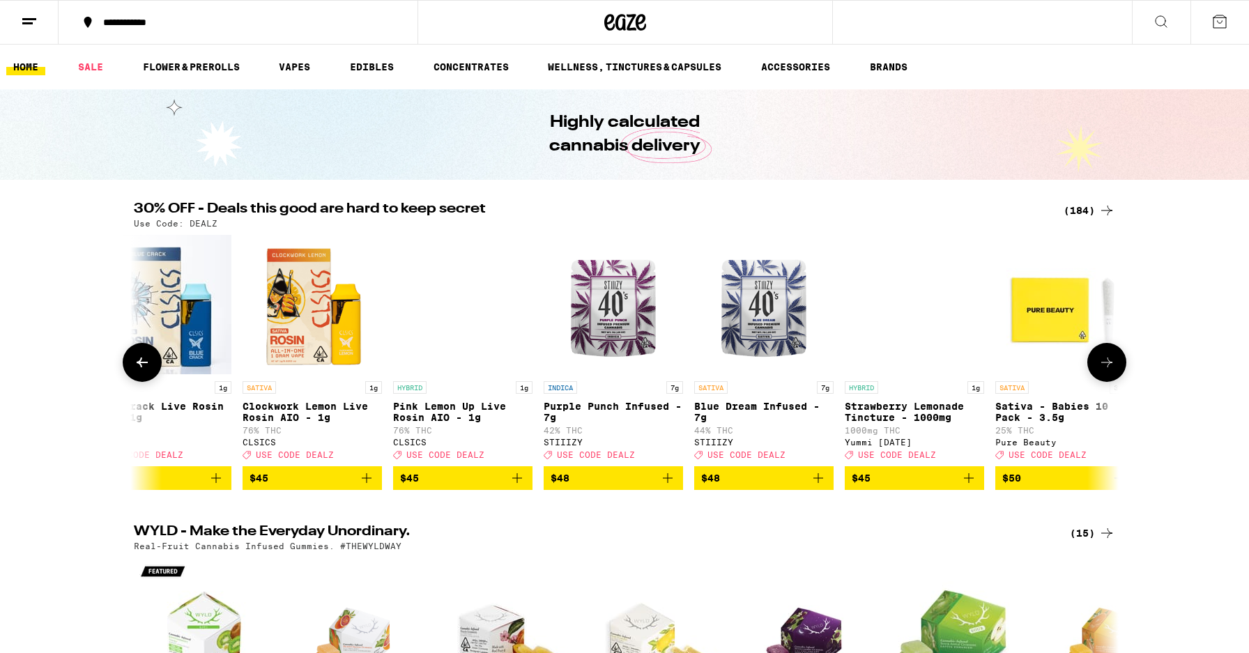
click at [1109, 368] on icon at bounding box center [1107, 362] width 17 height 17
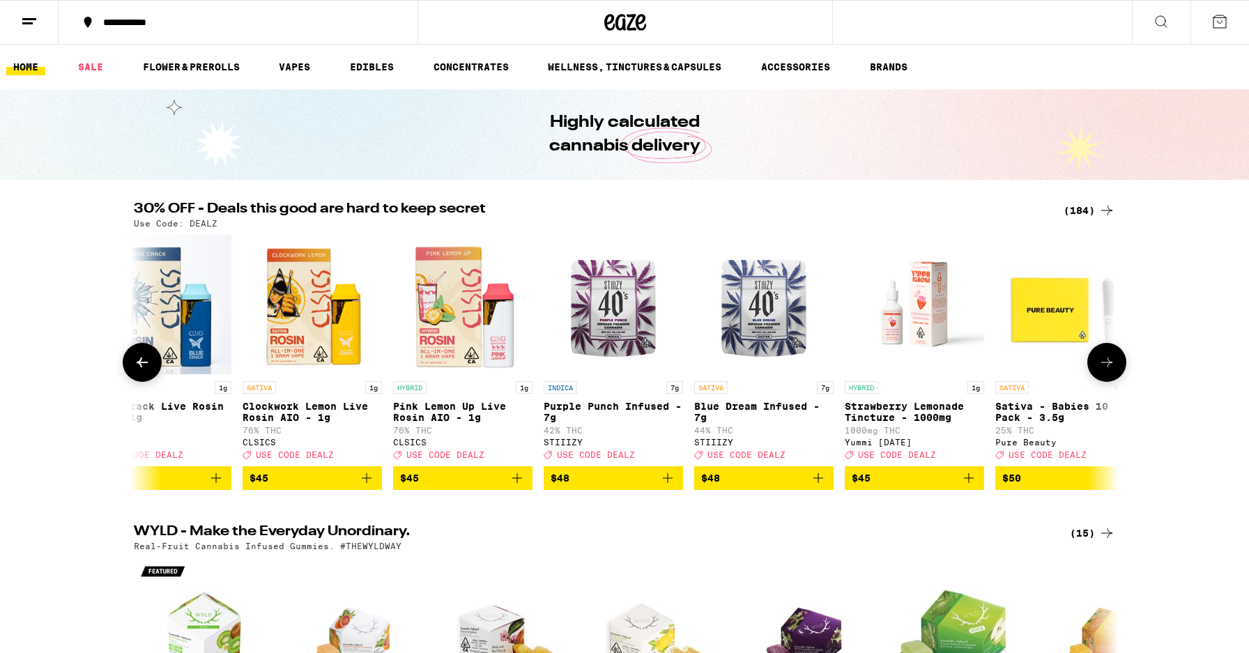
scroll to position [0, 25719]
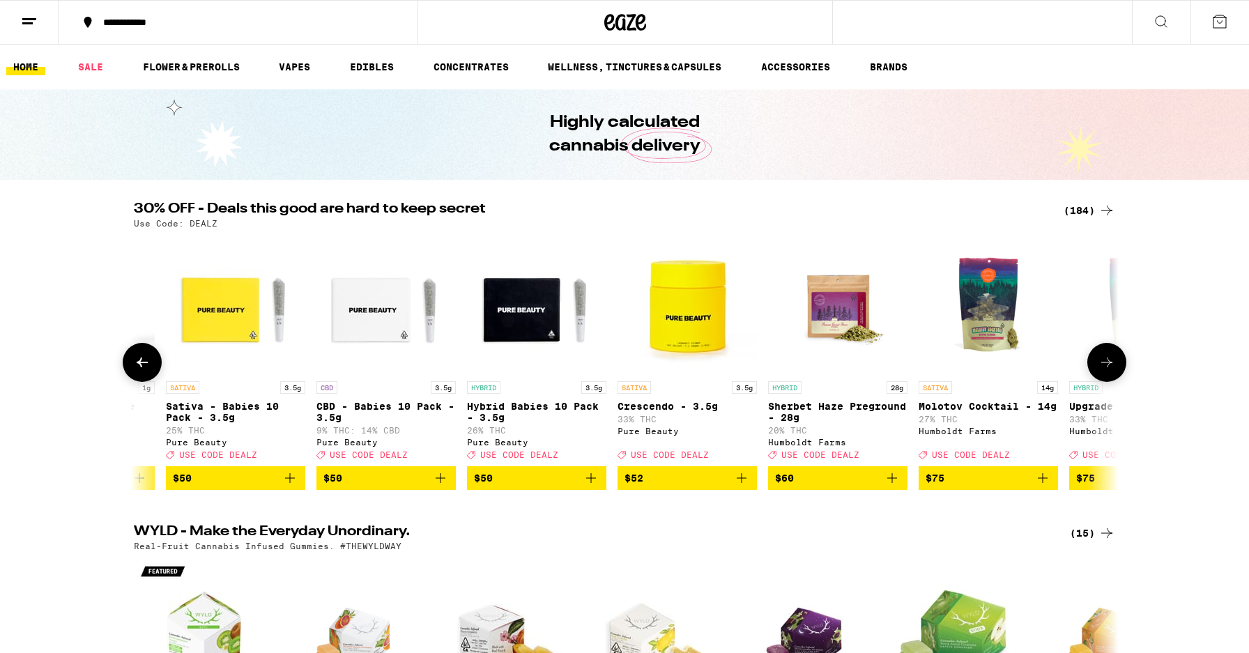
click at [1109, 368] on icon at bounding box center [1107, 362] width 17 height 17
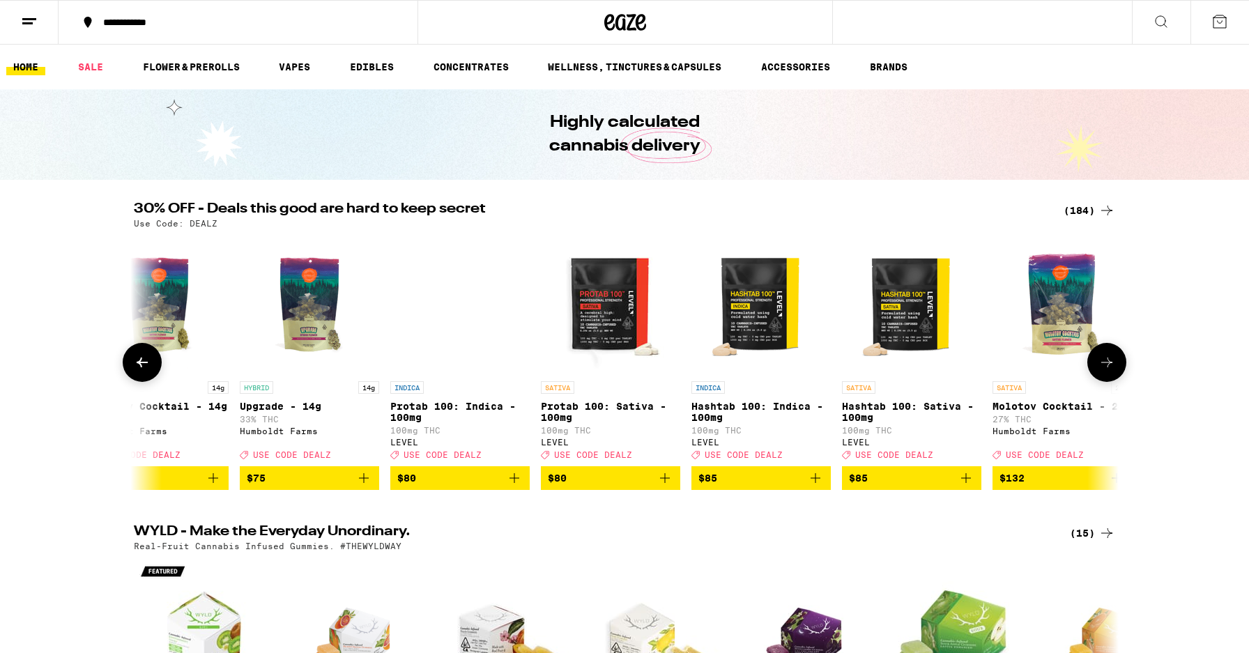
click at [1109, 368] on icon at bounding box center [1107, 362] width 17 height 17
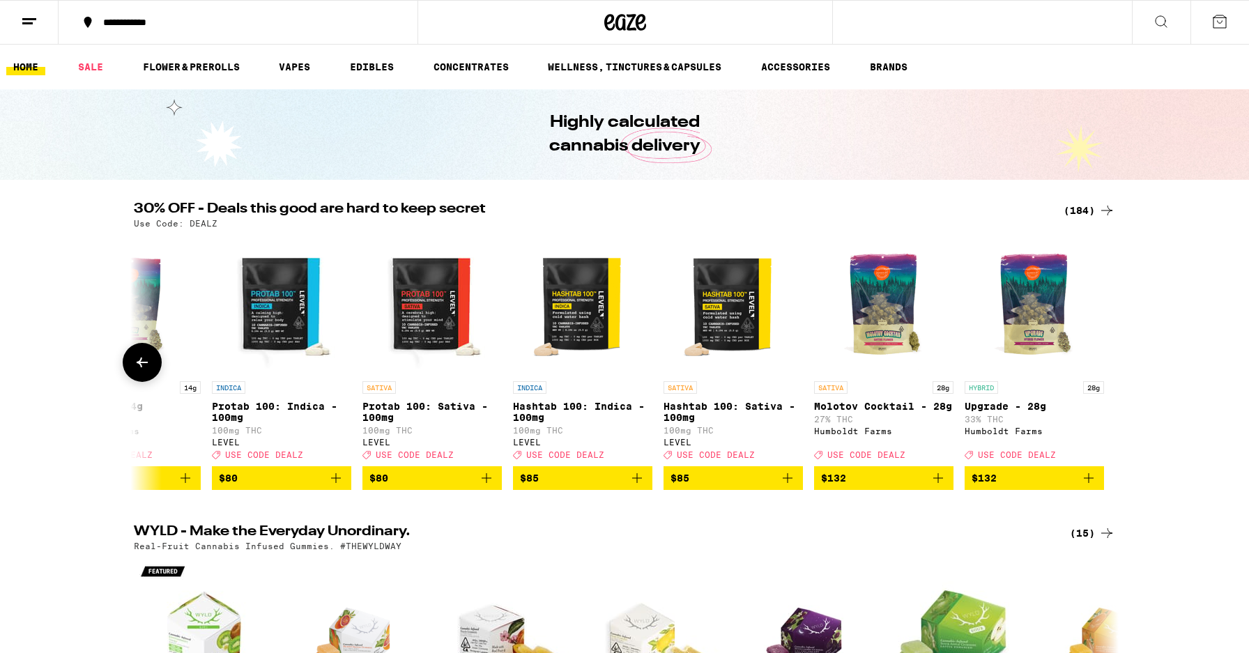
click at [1109, 368] on div at bounding box center [1107, 362] width 39 height 39
click at [1081, 208] on div "(184)" at bounding box center [1090, 210] width 52 height 17
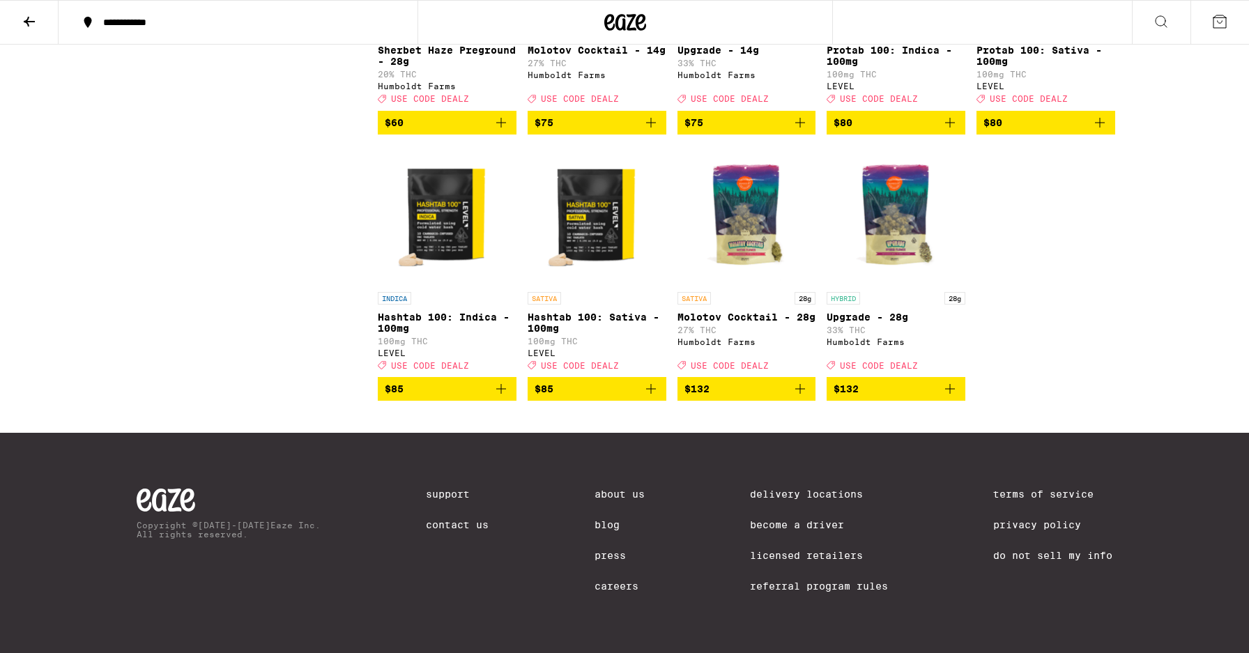
scroll to position [9959, 0]
